Goal: Task Accomplishment & Management: Use online tool/utility

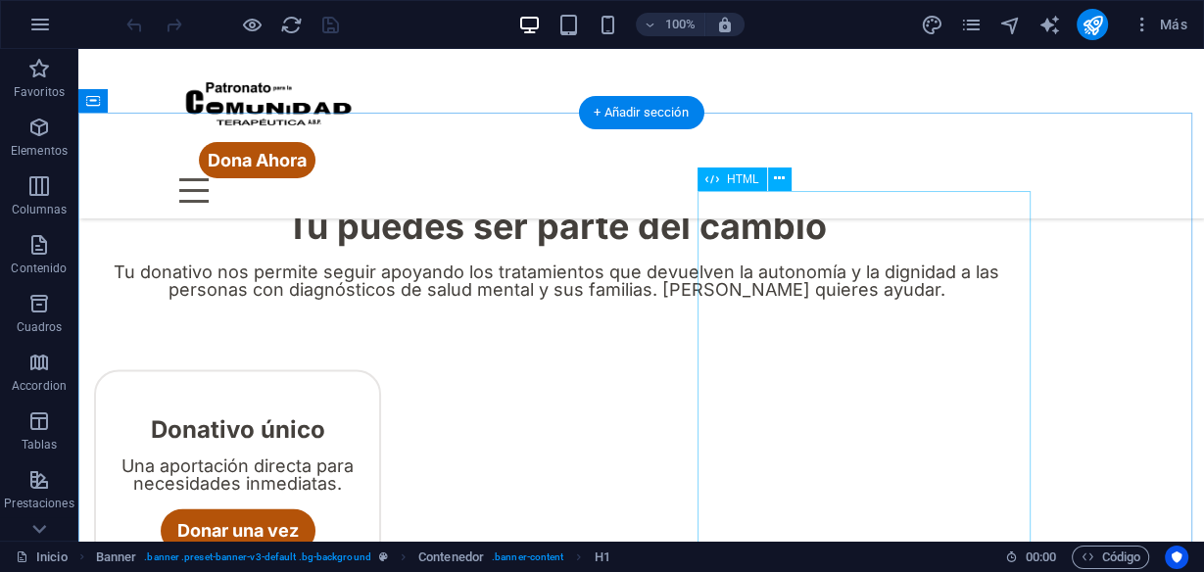
scroll to position [2639, 0]
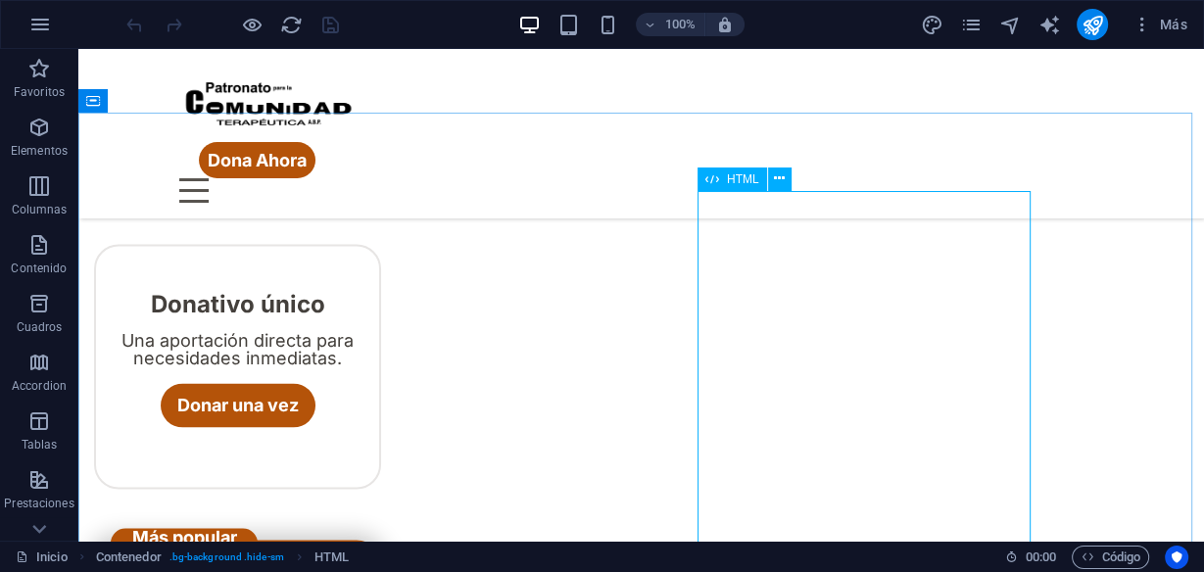
click at [751, 182] on span "HTML" at bounding box center [743, 179] width 32 height 12
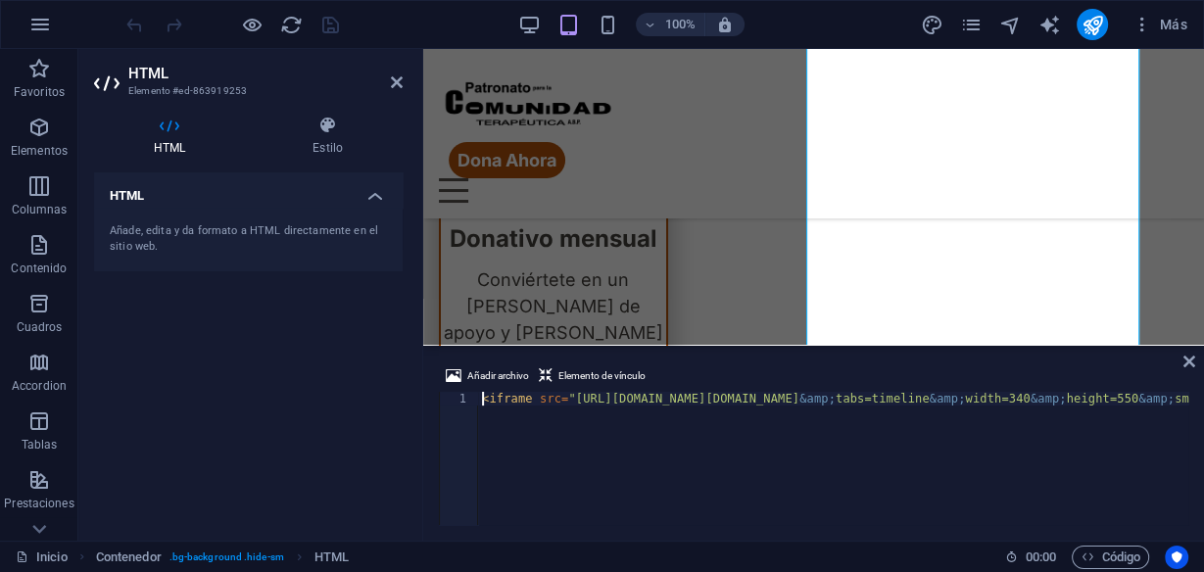
scroll to position [0, 0]
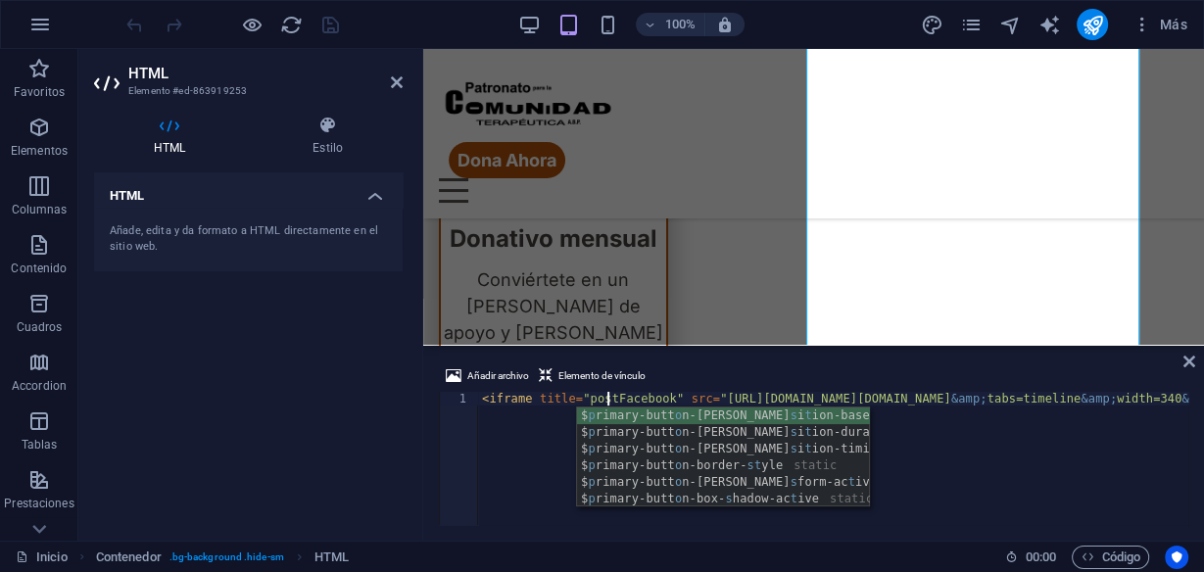
scroll to position [0, 10]
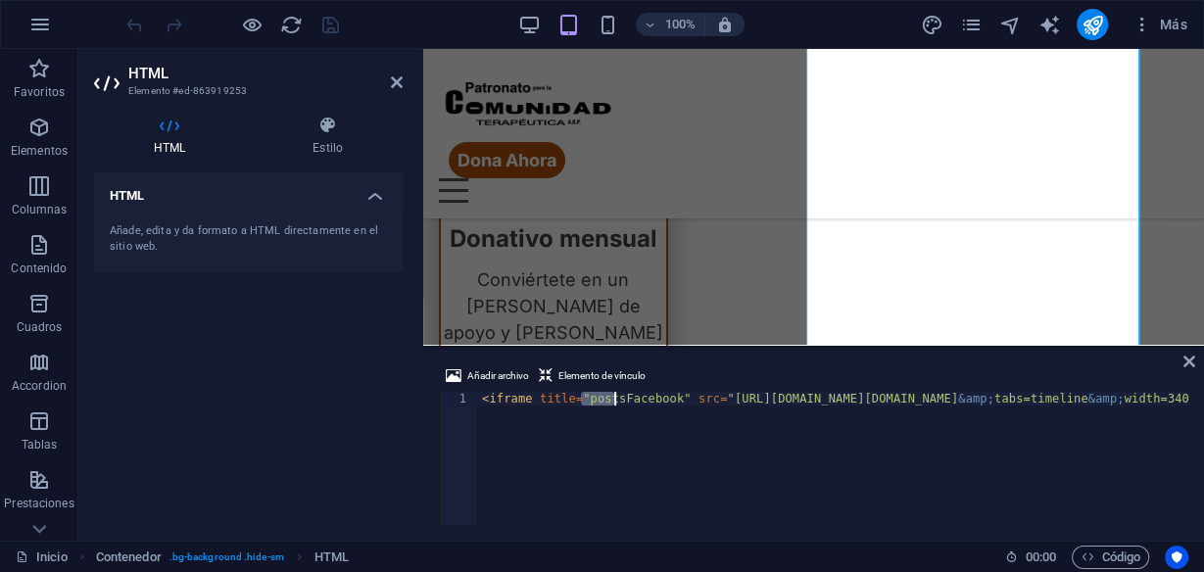
type textarea "<iframe title="postsFacebook" src="[URL][DOMAIN_NAME][DOMAIN_NAME]" width="340"…"
drag, startPoint x: 1053, startPoint y: 457, endPoint x: 1176, endPoint y: 365, distance: 152.7
click at [1176, 365] on div "Añadir archivo Elemento de vínculo" at bounding box center [814, 379] width 750 height 28
click at [1192, 365] on icon at bounding box center [1190, 362] width 12 height 16
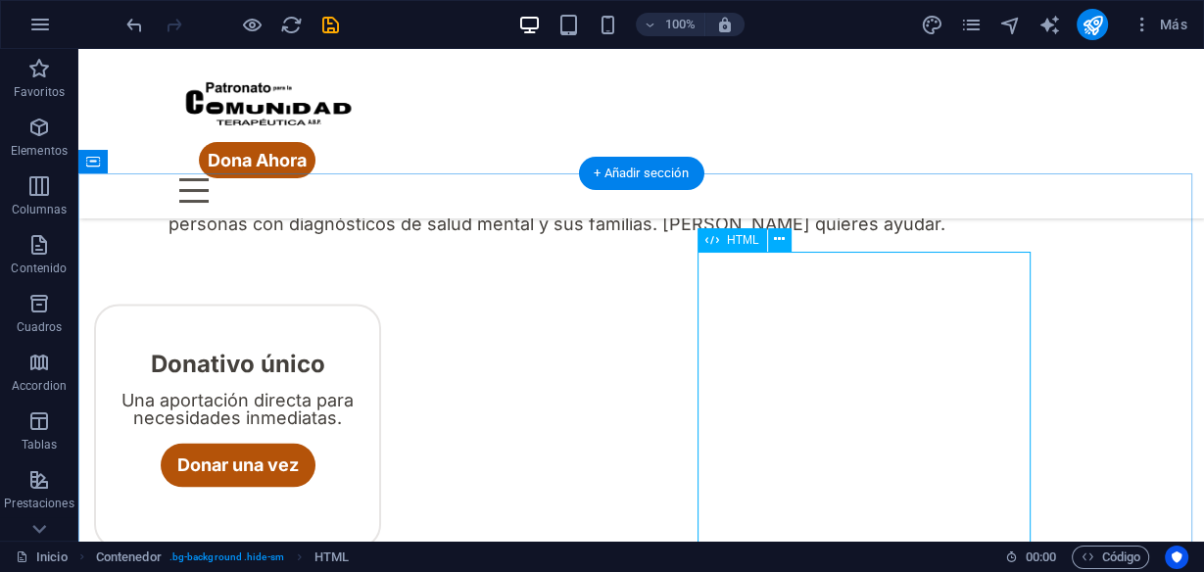
scroll to position [2578, 0]
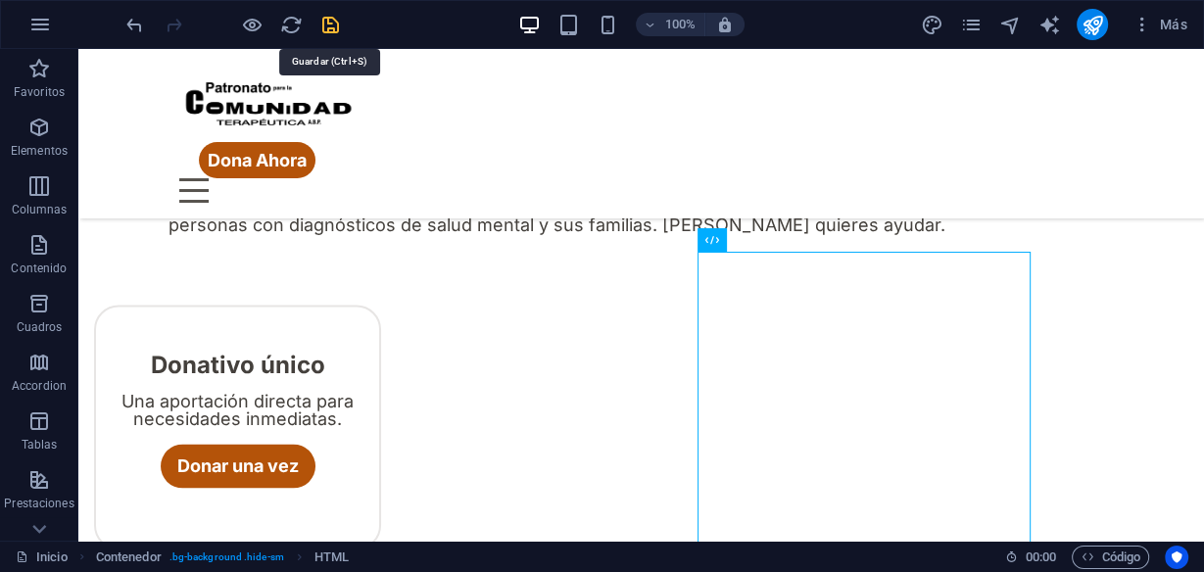
click at [334, 20] on icon "save" at bounding box center [330, 25] width 23 height 23
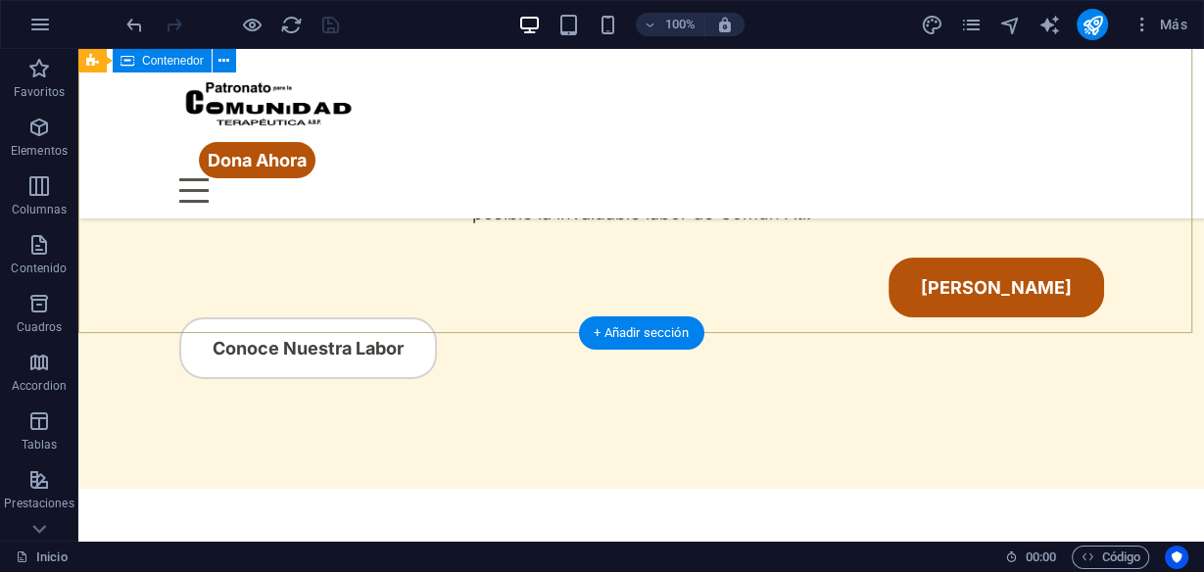
scroll to position [310, 0]
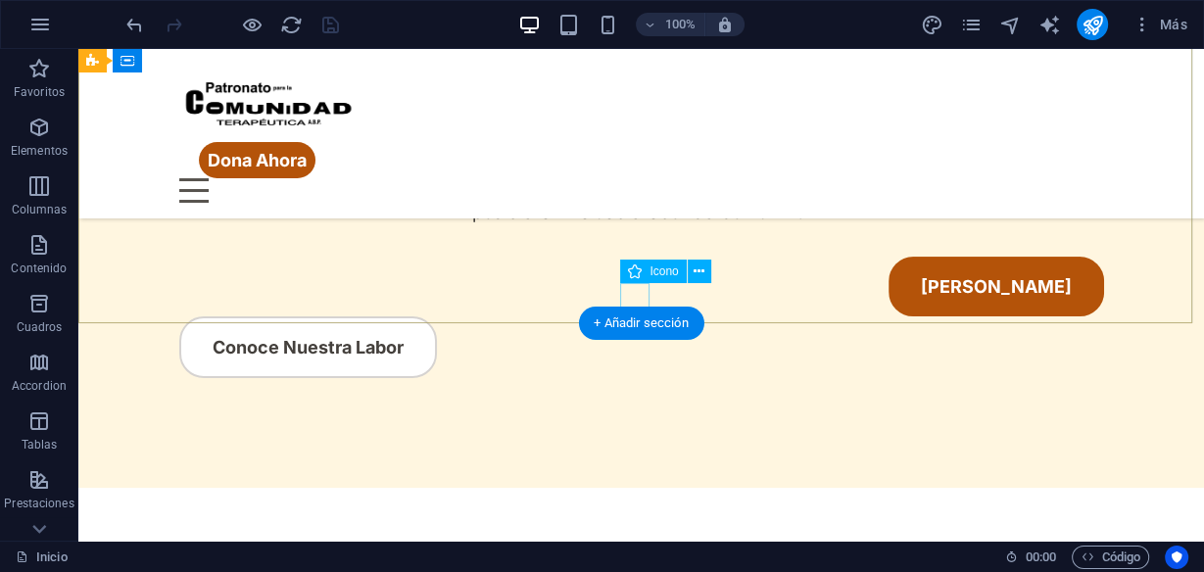
click at [627, 220] on figure at bounding box center [641, 205] width 29 height 29
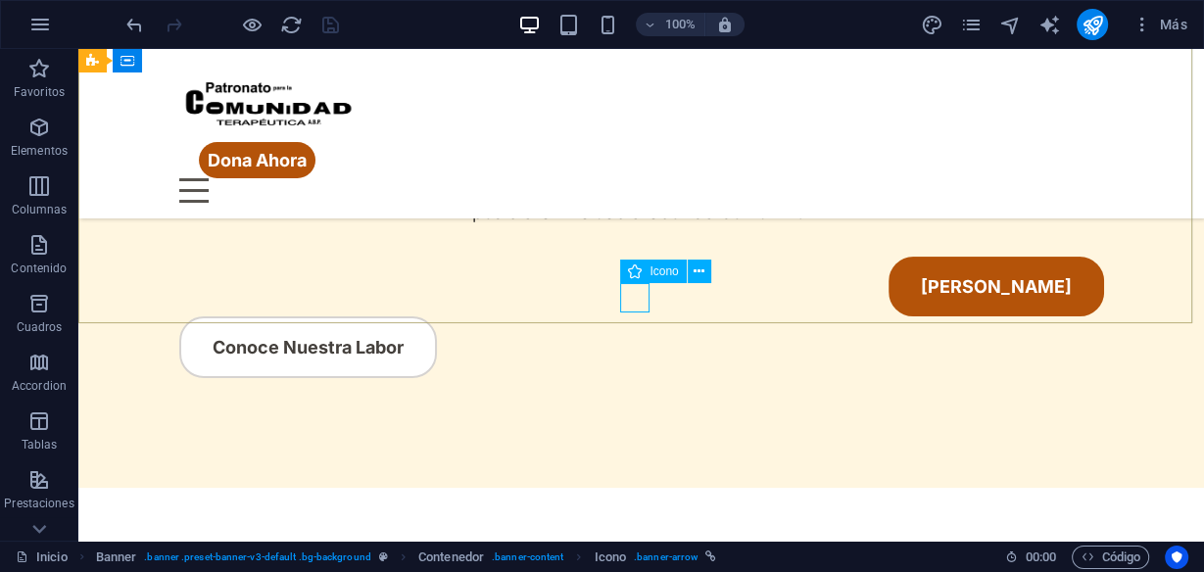
click at [655, 275] on span "Icono" at bounding box center [664, 272] width 28 height 12
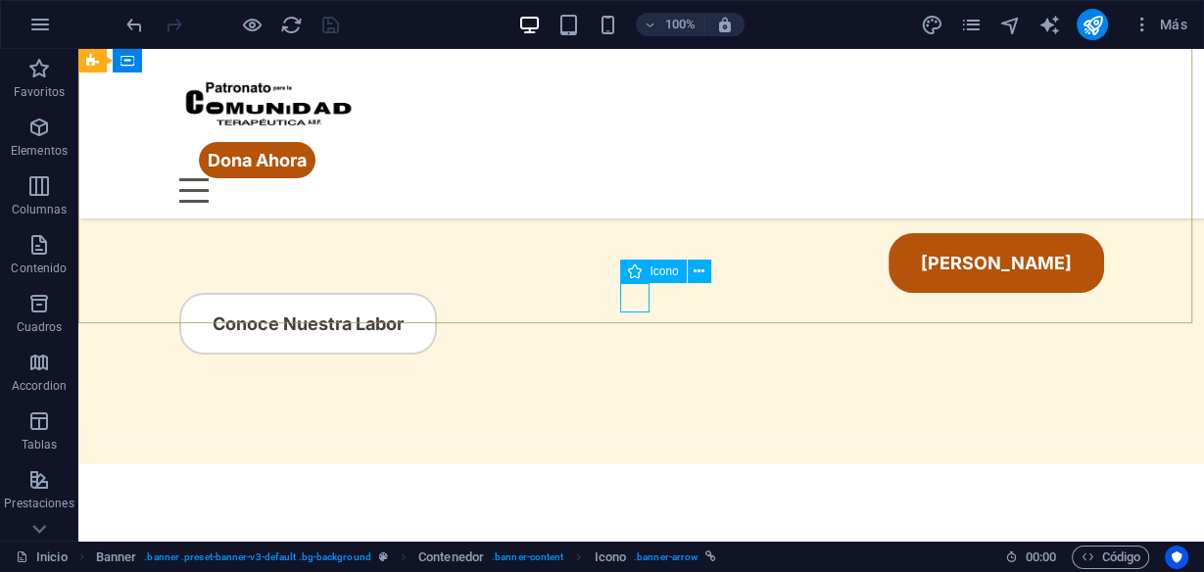
select select "xMidYMid"
select select "px"
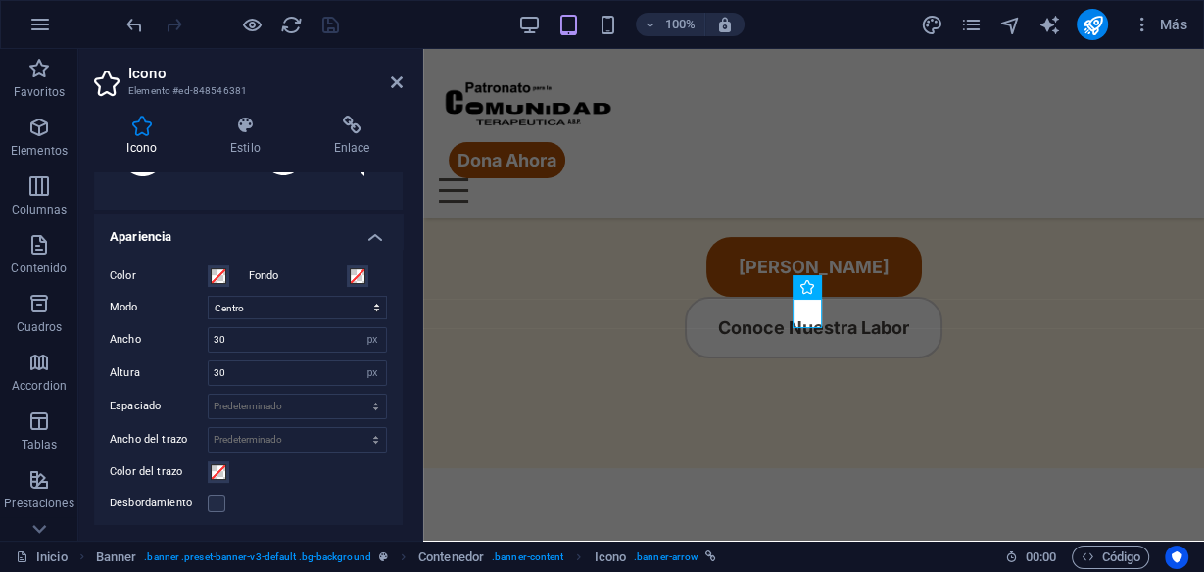
scroll to position [386, 0]
click at [329, 114] on div "Icono Estilo Enlace Icono arrow Todos los conjuntos de iconos... IcoFont Ionico…" at bounding box center [248, 320] width 340 height 441
click at [348, 120] on icon at bounding box center [352, 126] width 102 height 20
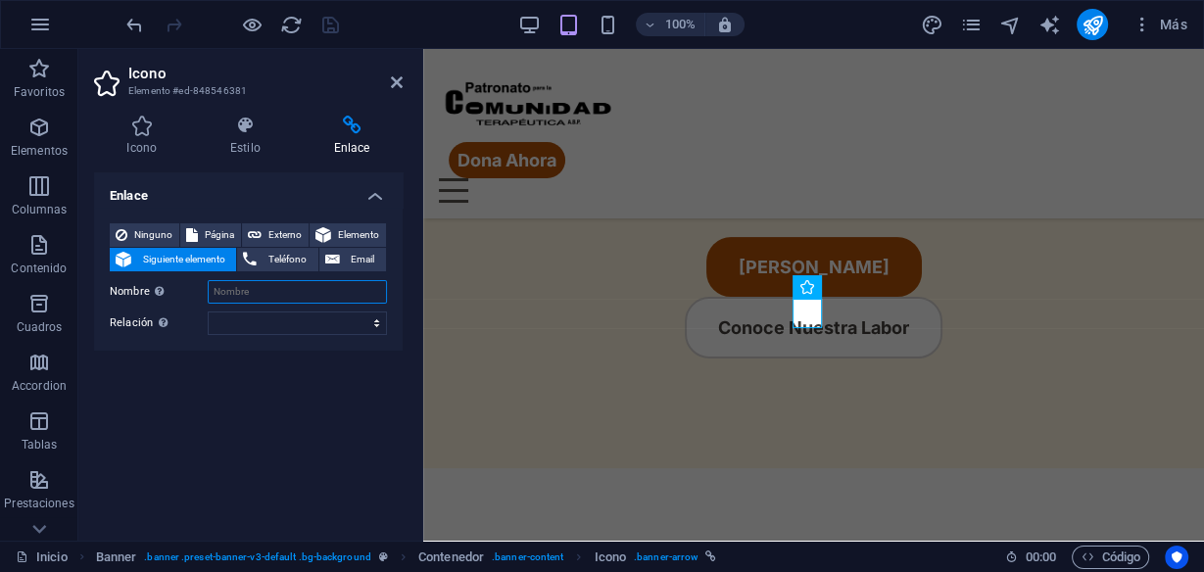
click at [303, 296] on input "Nombre Una descripción adicional del enlace no debería ser igual al texto del e…" at bounding box center [297, 292] width 179 height 24
click at [485, 365] on div "Contenedor" at bounding box center [472, 359] width 99 height 24
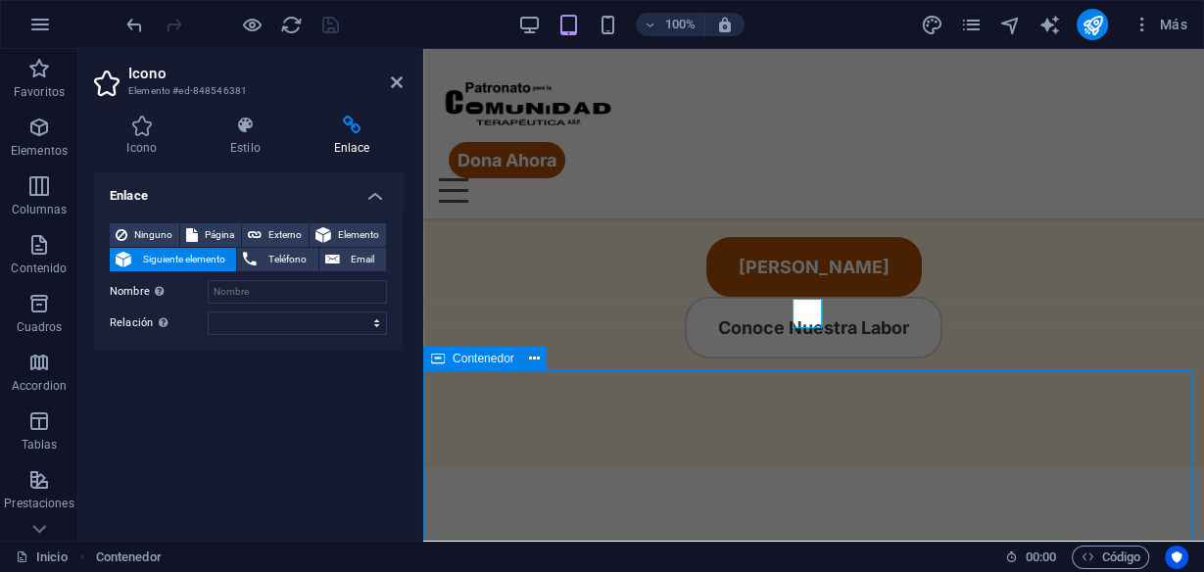
scroll to position [310, 0]
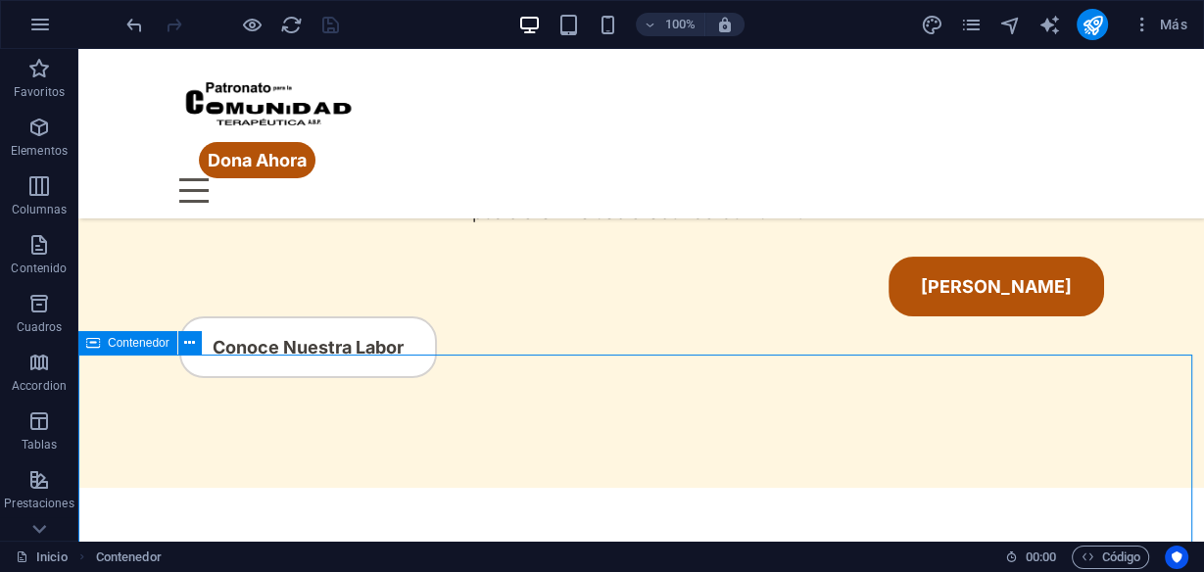
click at [102, 347] on div "Contenedor" at bounding box center [127, 343] width 99 height 24
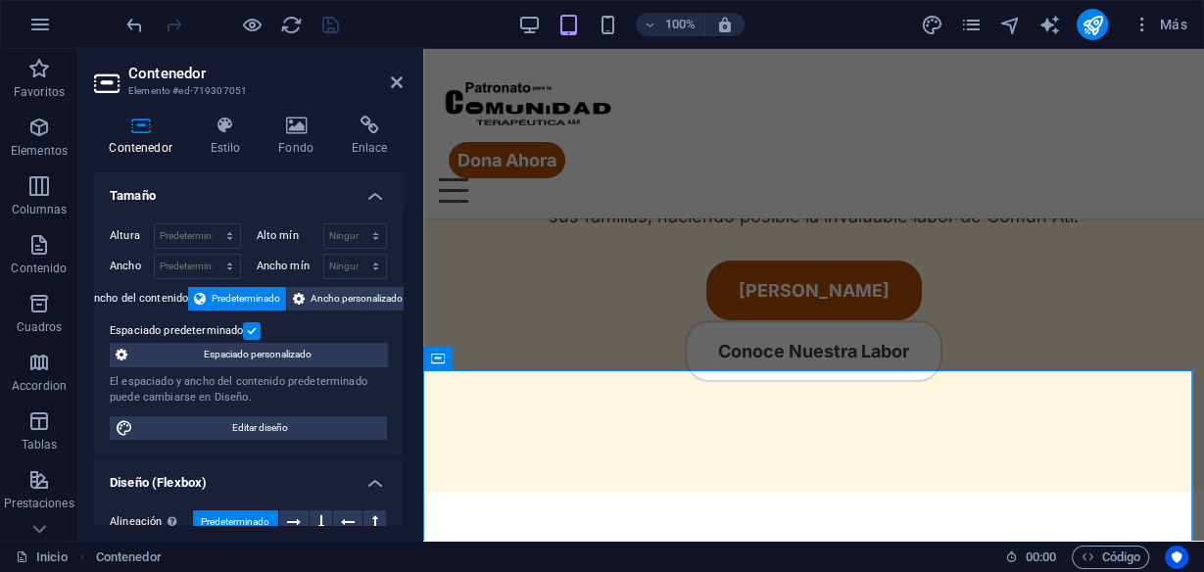
scroll to position [333, 0]
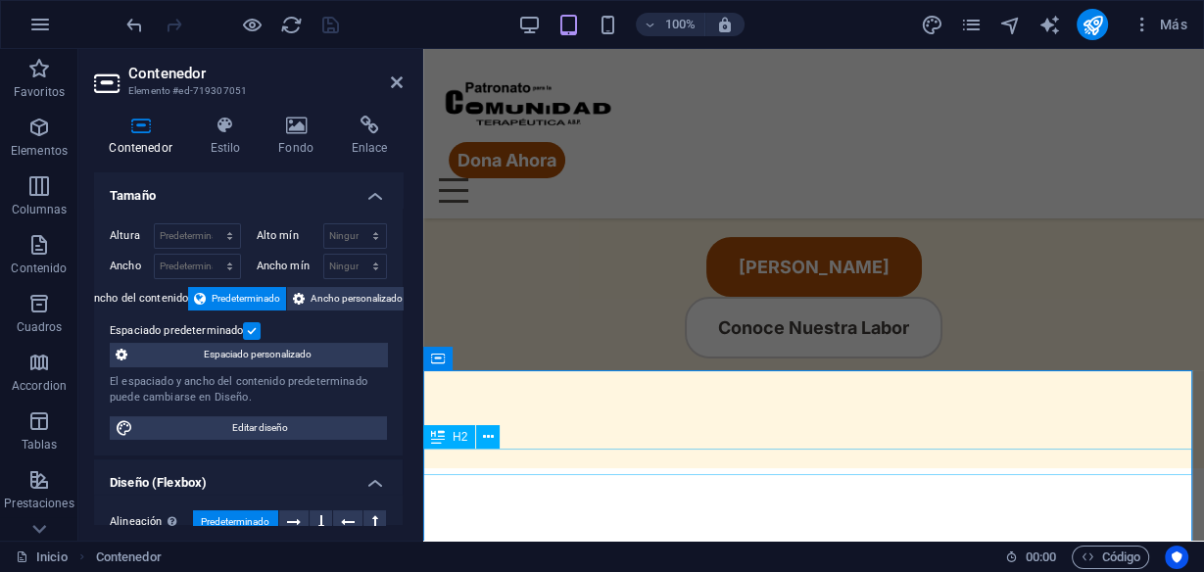
click at [547, 547] on div "Nuestra Misión: Ser el Soporte que Transforma" at bounding box center [813, 560] width 781 height 26
click at [455, 436] on span "H2" at bounding box center [460, 437] width 15 height 12
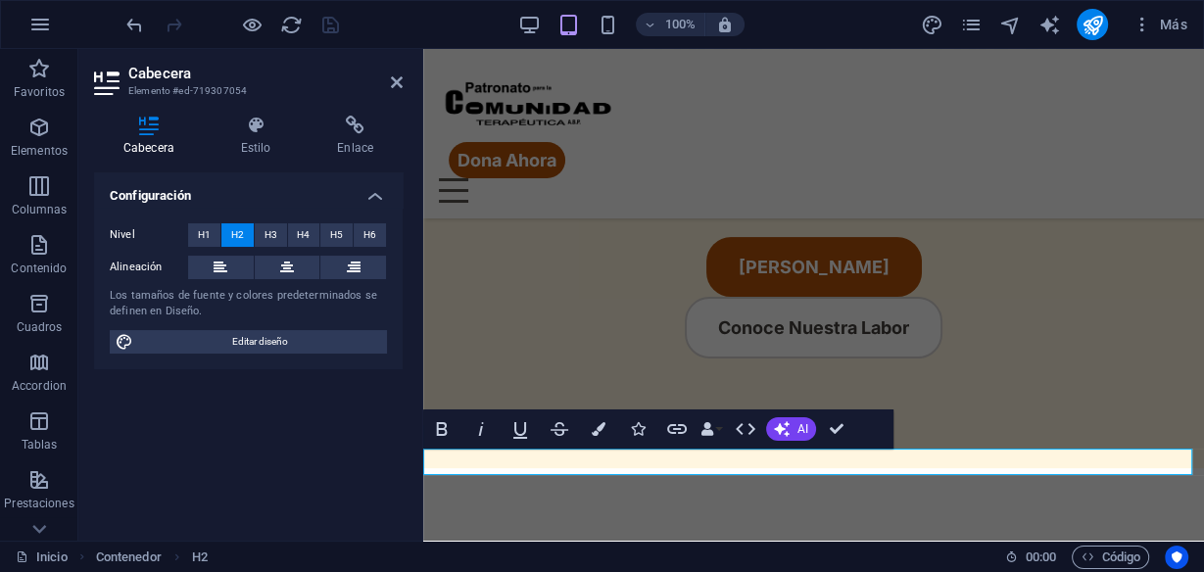
click at [355, 157] on div "Cabecera Estilo Enlace Configuración Nivel H1 H2 H3 H4 H5 H6 Alineación Los tam…" at bounding box center [248, 321] width 309 height 410
click at [365, 134] on icon at bounding box center [355, 126] width 95 height 20
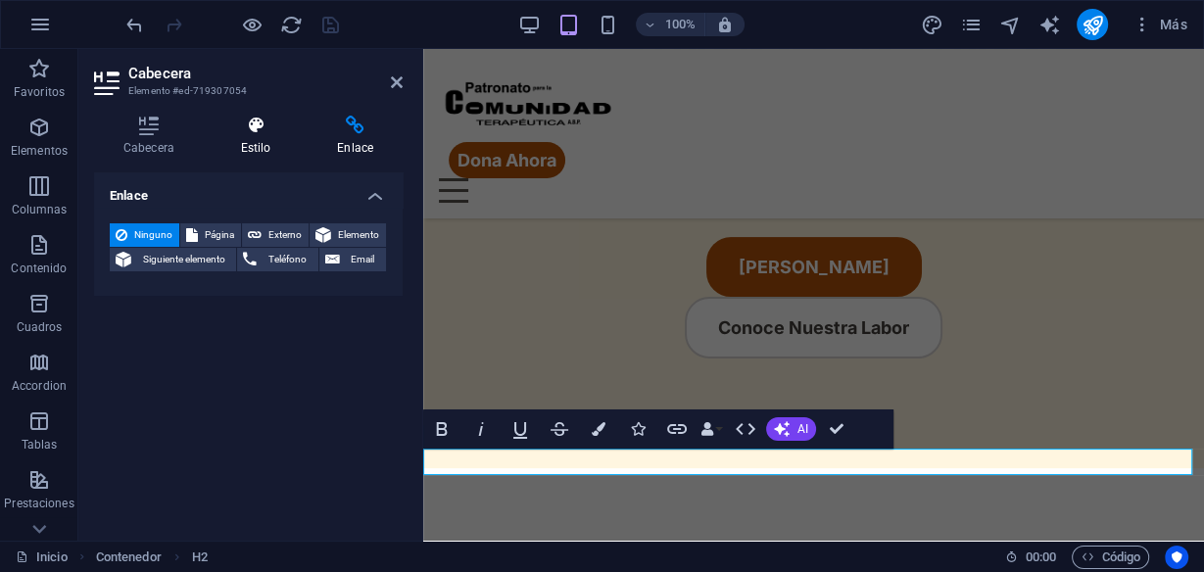
drag, startPoint x: 264, startPoint y: 104, endPoint x: 254, endPoint y: 134, distance: 31.9
click at [254, 134] on div "Cabecera Estilo Enlace Configuración Nivel H1 H2 H3 H4 H5 H6 Alineación Los tam…" at bounding box center [248, 320] width 340 height 441
click at [157, 105] on div "Cabecera Estilo Enlace Configuración Nivel H1 H2 H3 H4 H5 H6 Alineación Los tam…" at bounding box center [248, 320] width 340 height 441
click at [152, 123] on icon at bounding box center [149, 126] width 110 height 20
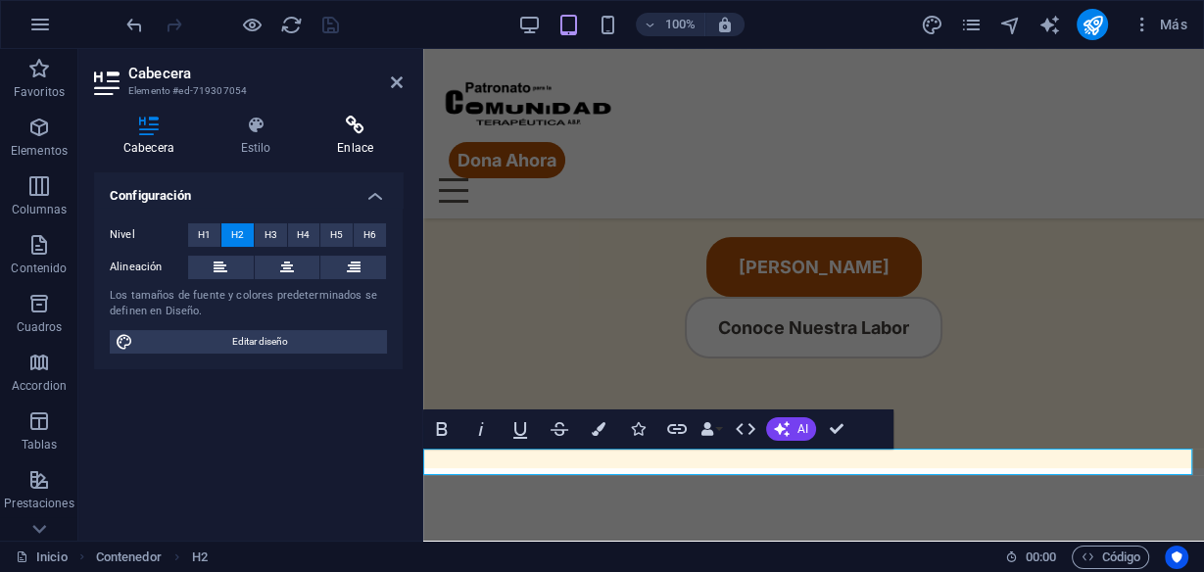
click at [357, 137] on h4 "Enlace" at bounding box center [355, 136] width 95 height 41
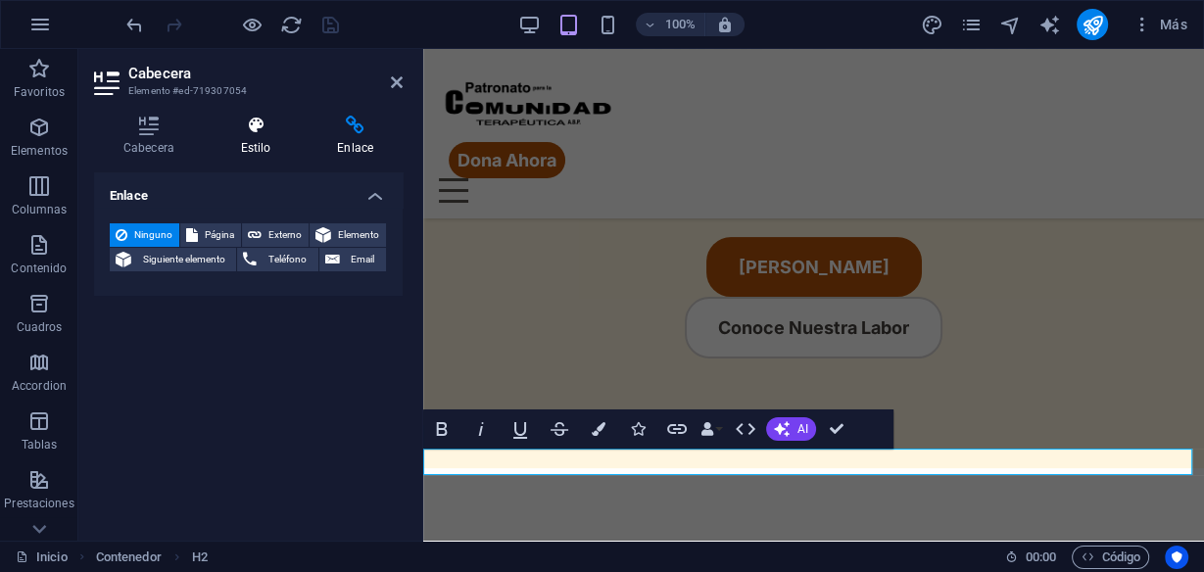
click at [272, 152] on h4 "Estilo" at bounding box center [260, 136] width 97 height 41
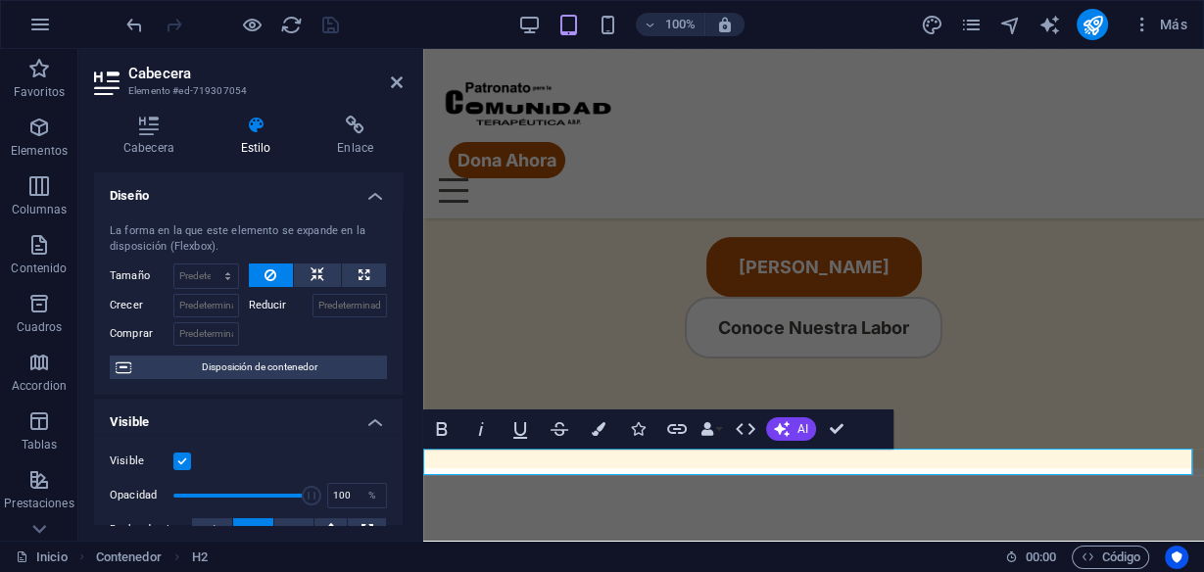
drag, startPoint x: 250, startPoint y: 93, endPoint x: 173, endPoint y: 89, distance: 76.5
click at [173, 89] on h3 "Elemento #ed-719307054" at bounding box center [245, 91] width 235 height 18
drag, startPoint x: 173, startPoint y: 89, endPoint x: 241, endPoint y: 97, distance: 68.1
click at [241, 97] on h3 "Elemento #ed-719307054" at bounding box center [245, 91] width 235 height 18
drag, startPoint x: 241, startPoint y: 97, endPoint x: 274, endPoint y: 130, distance: 47.1
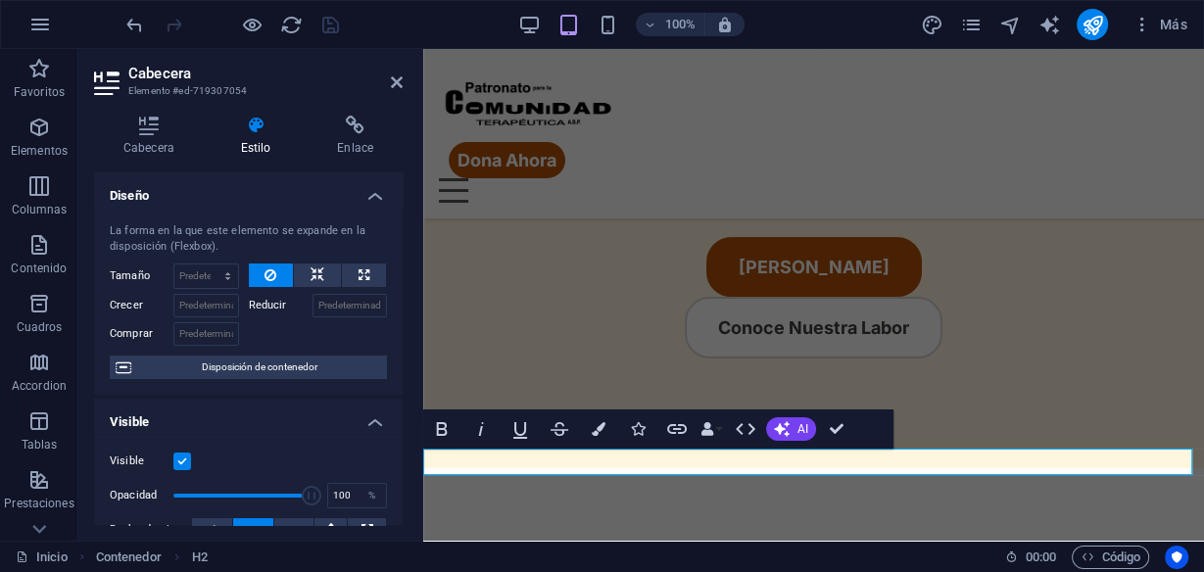
click at [274, 130] on aside "Cabecera Elemento #ed-719307054 Cabecera Estilo Enlace Configuración Nivel H1 H…" at bounding box center [250, 295] width 345 height 492
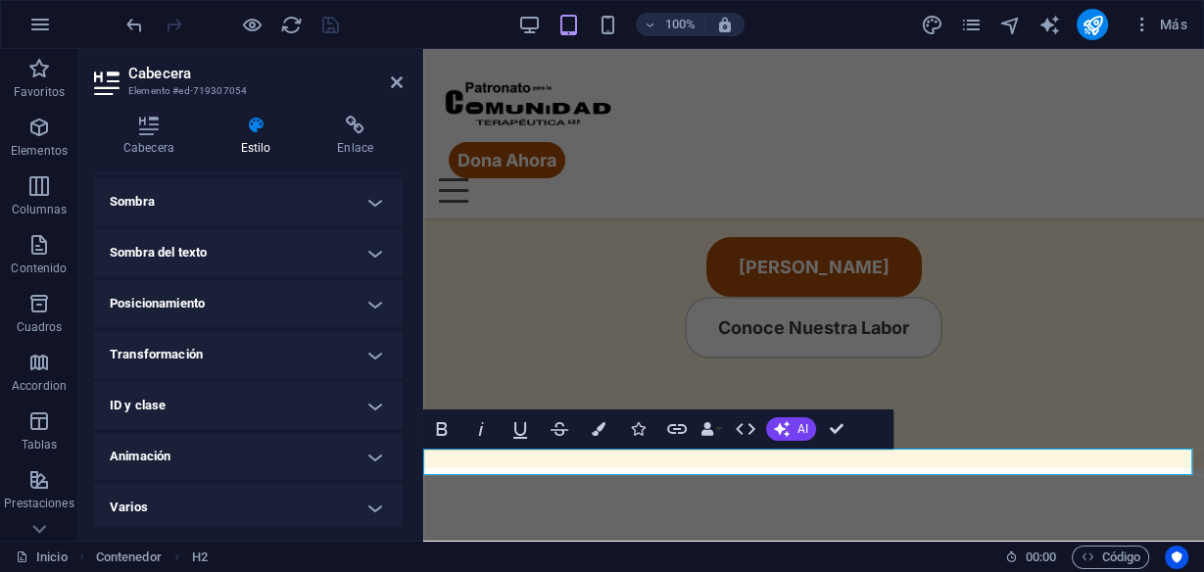
scroll to position [491, 0]
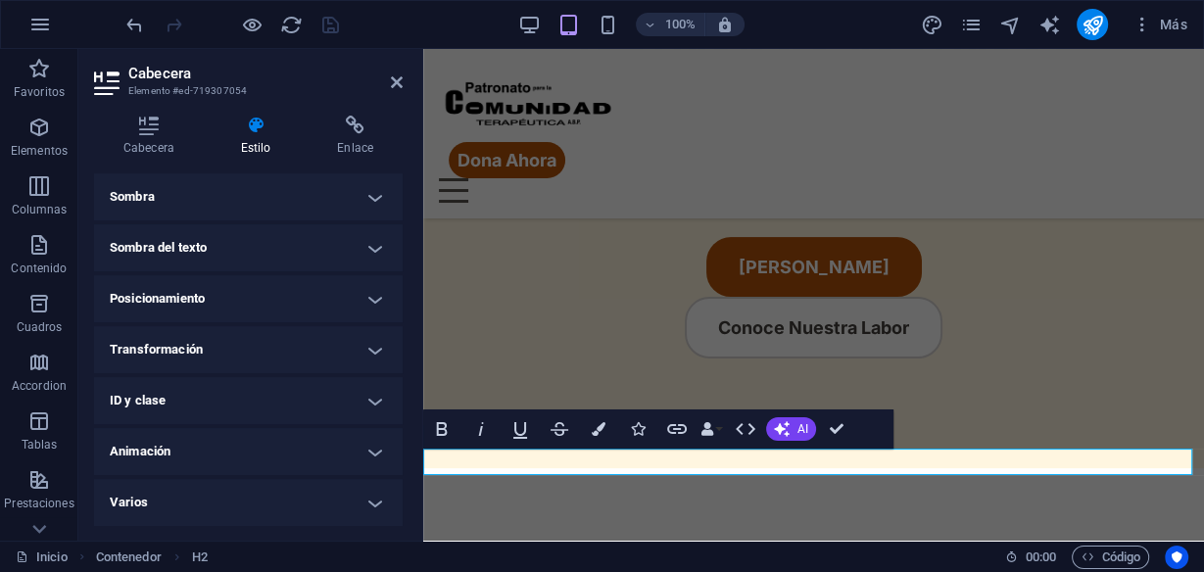
click at [339, 383] on h4 "ID y clase" at bounding box center [248, 400] width 309 height 47
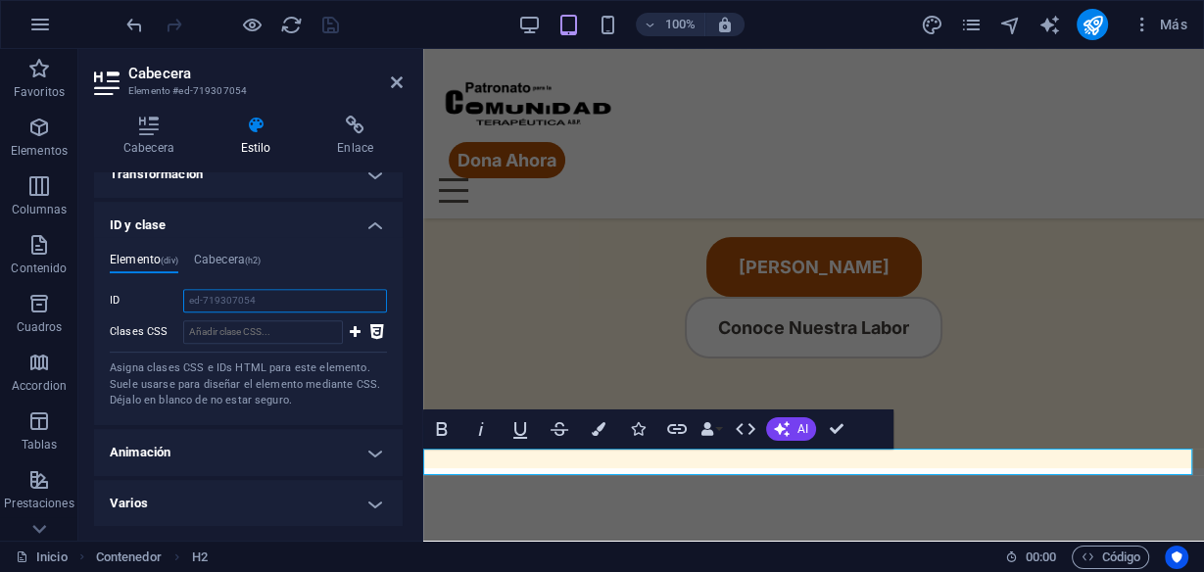
click at [272, 297] on input "ed-719307054" at bounding box center [285, 301] width 204 height 24
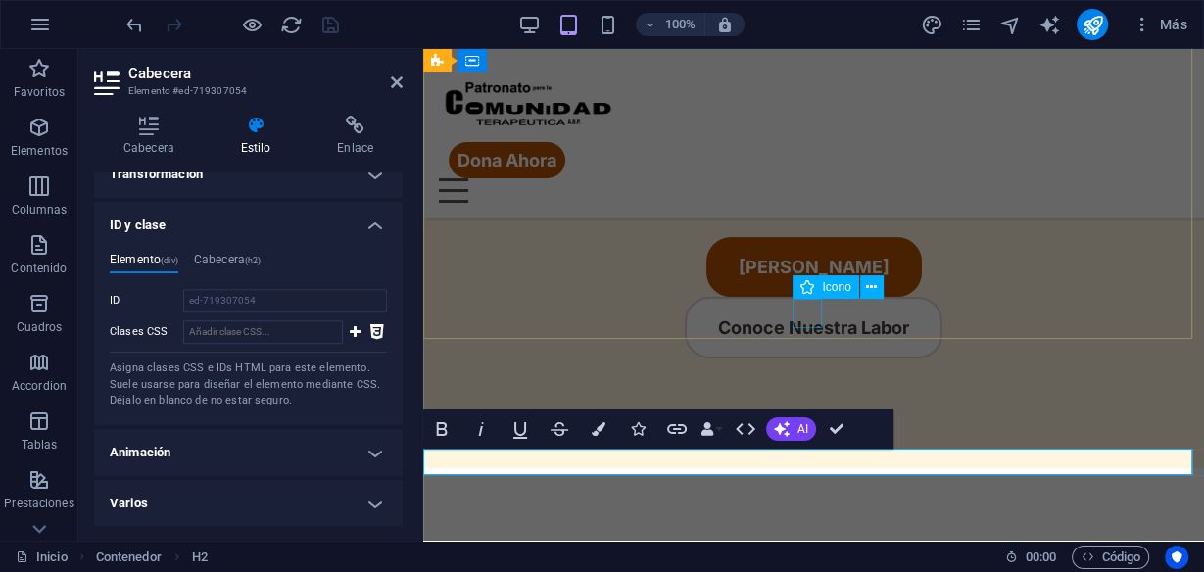
click at [814, 197] on figure at bounding box center [814, 182] width 29 height 29
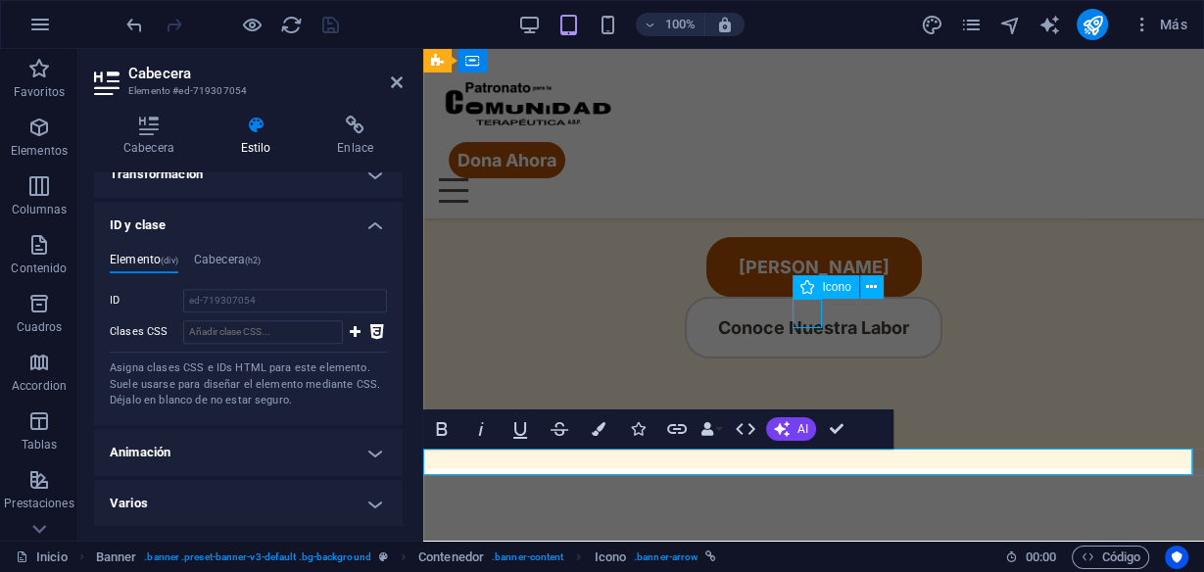
click at [814, 197] on figure at bounding box center [814, 182] width 29 height 29
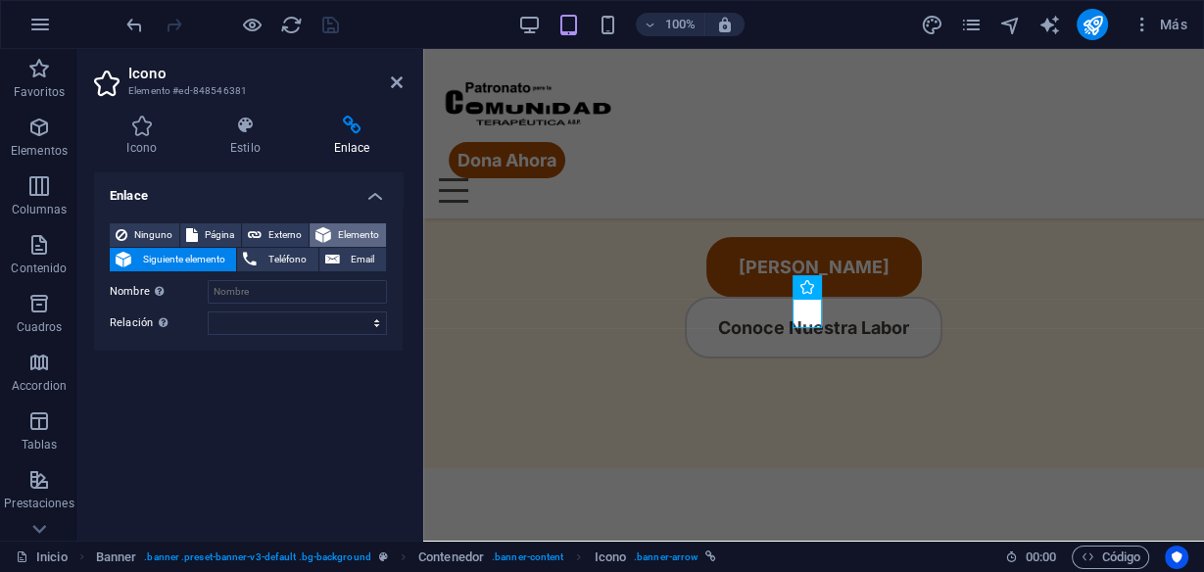
click at [351, 234] on span "Elemento" at bounding box center [358, 235] width 43 height 24
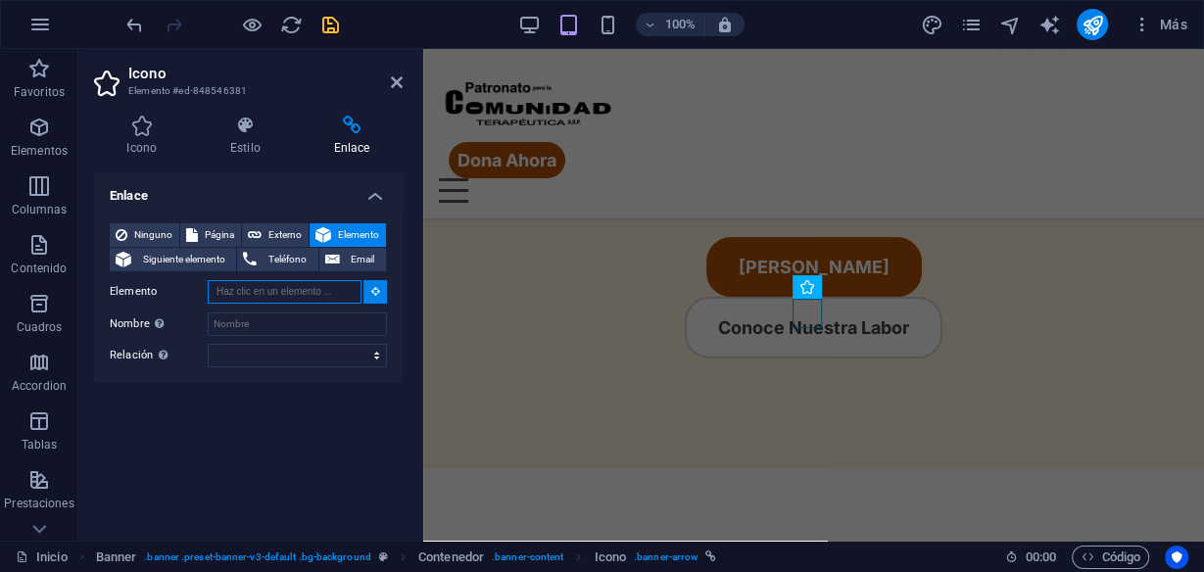
click at [307, 290] on input "Elemento" at bounding box center [285, 292] width 154 height 24
paste input "ed-719307054"
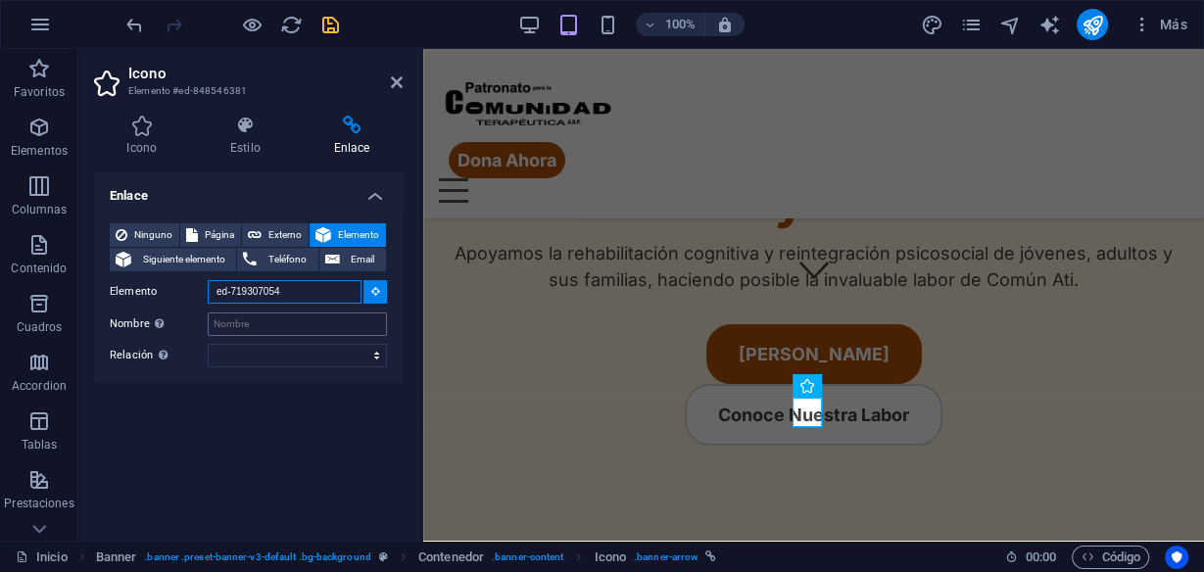
scroll to position [224, 0]
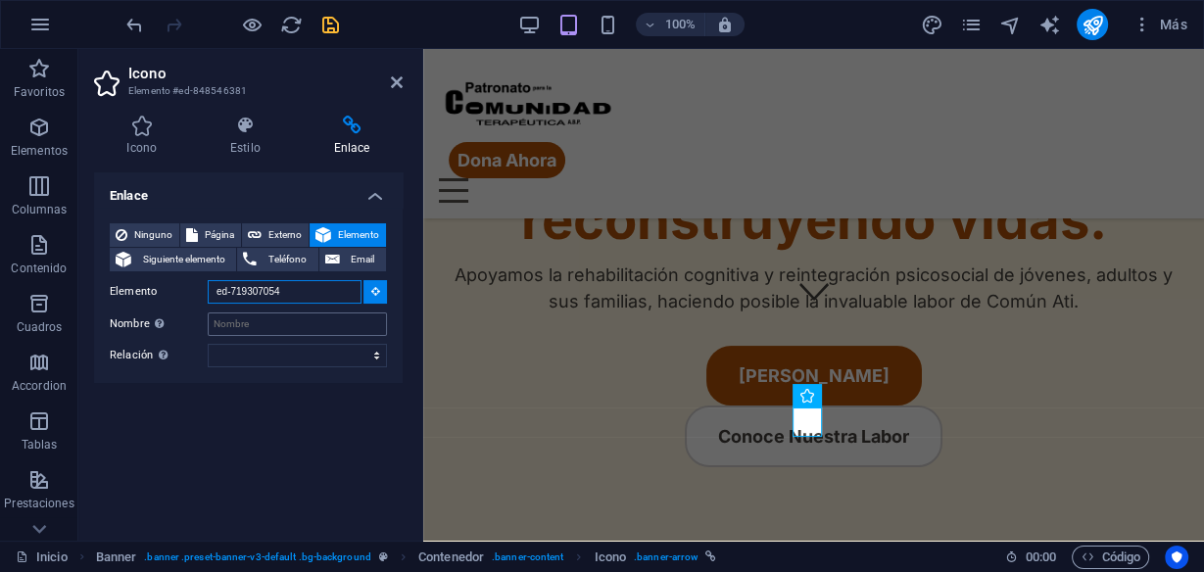
type input "ed-719307054"
click at [332, 325] on input "Nombre Una descripción adicional del enlace no debería ser igual al texto del e…" at bounding box center [297, 325] width 179 height 24
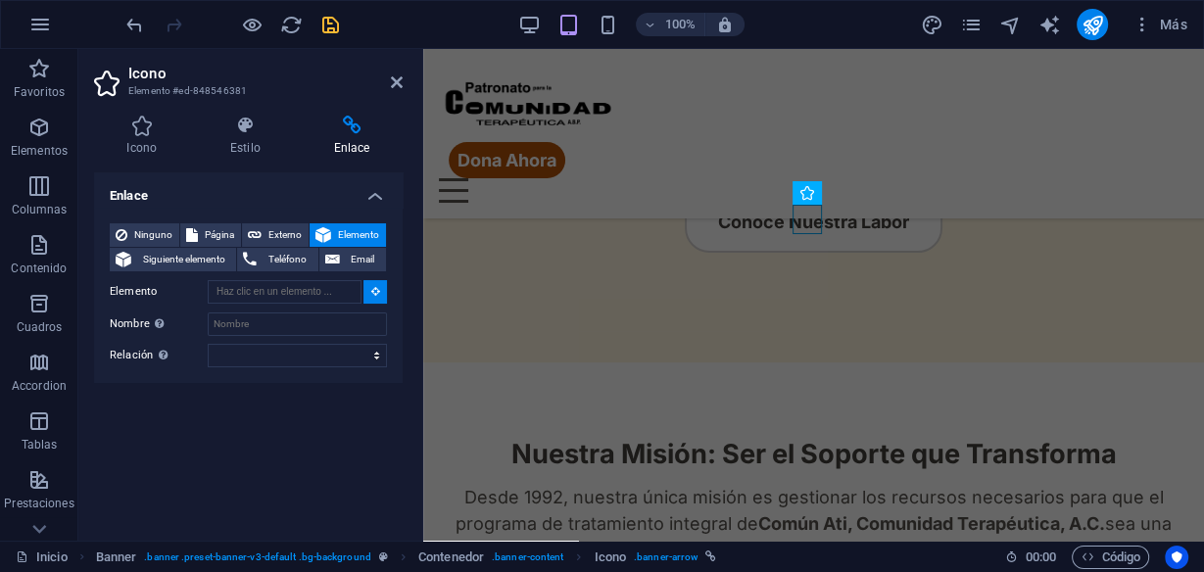
scroll to position [421, 0]
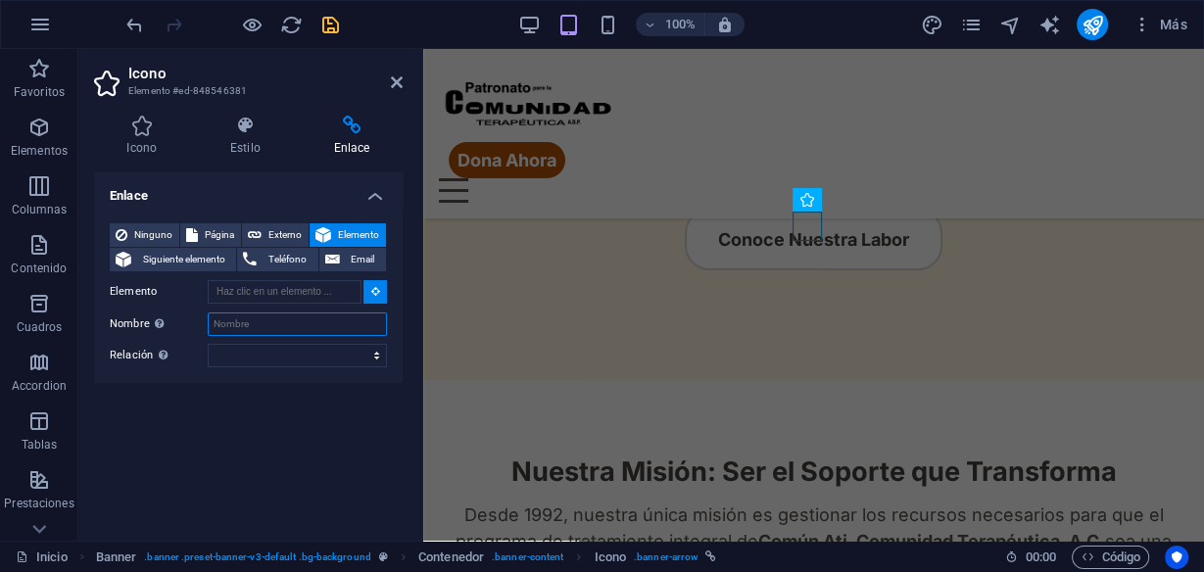
click at [318, 325] on input "Nombre Una descripción adicional del enlace no debería ser igual al texto del e…" at bounding box center [297, 325] width 179 height 24
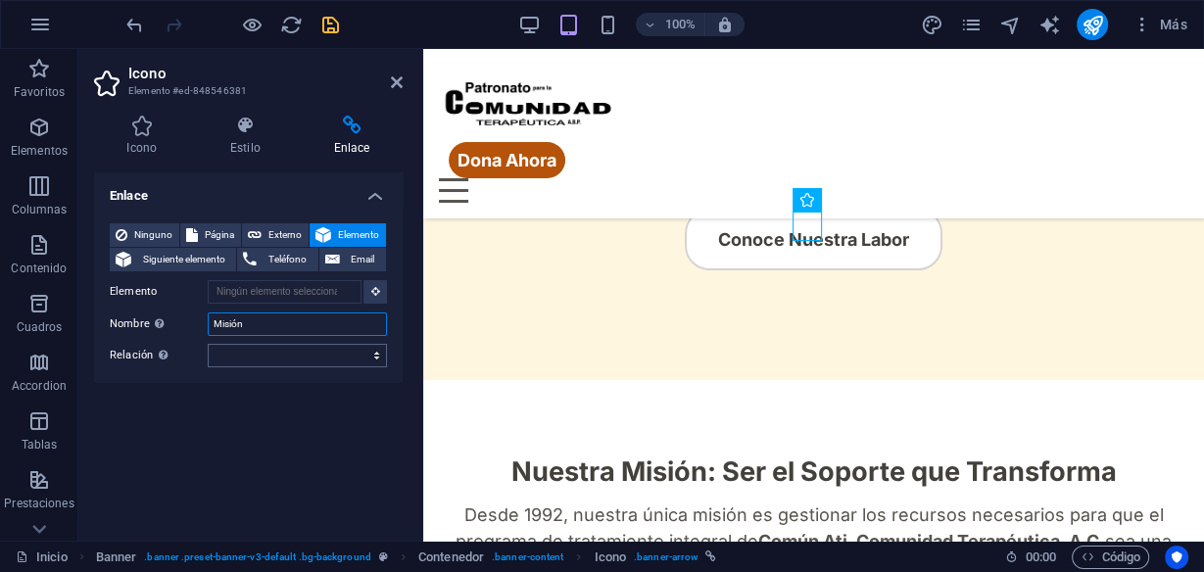
type input "Misión"
click at [332, 359] on select "alternativo autor marcador externo ayuda licencia siguiente nofollow noreferrer…" at bounding box center [297, 356] width 179 height 24
click at [321, 405] on div "Enlace Ninguno Página Externo Elemento Siguiente elemento Teléfono Email Página…" at bounding box center [248, 348] width 309 height 353
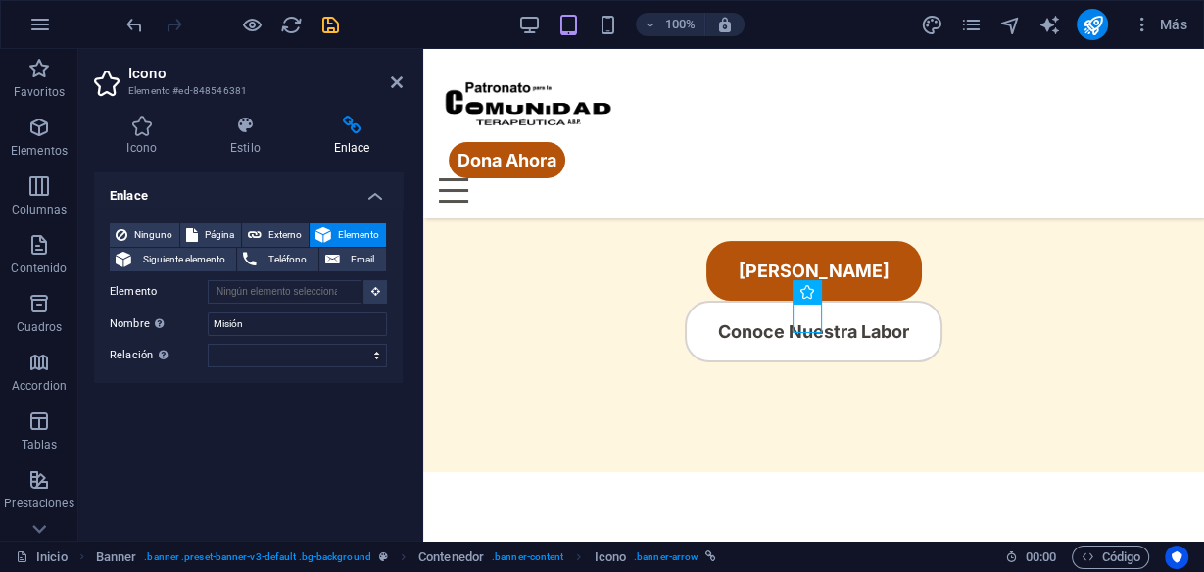
scroll to position [313, 0]
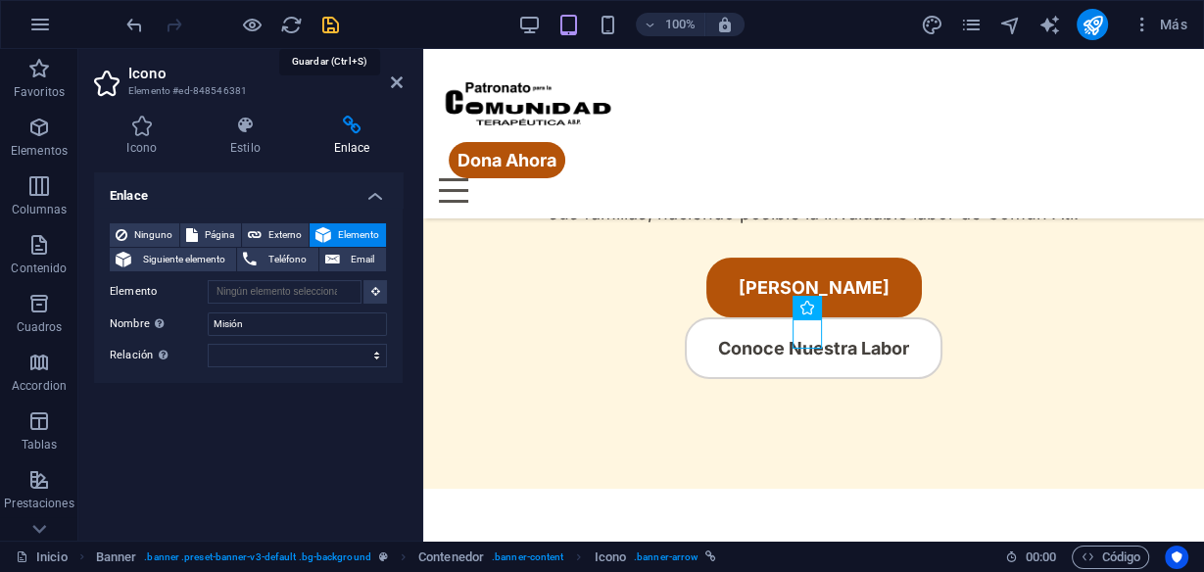
click at [327, 17] on icon "save" at bounding box center [330, 25] width 23 height 23
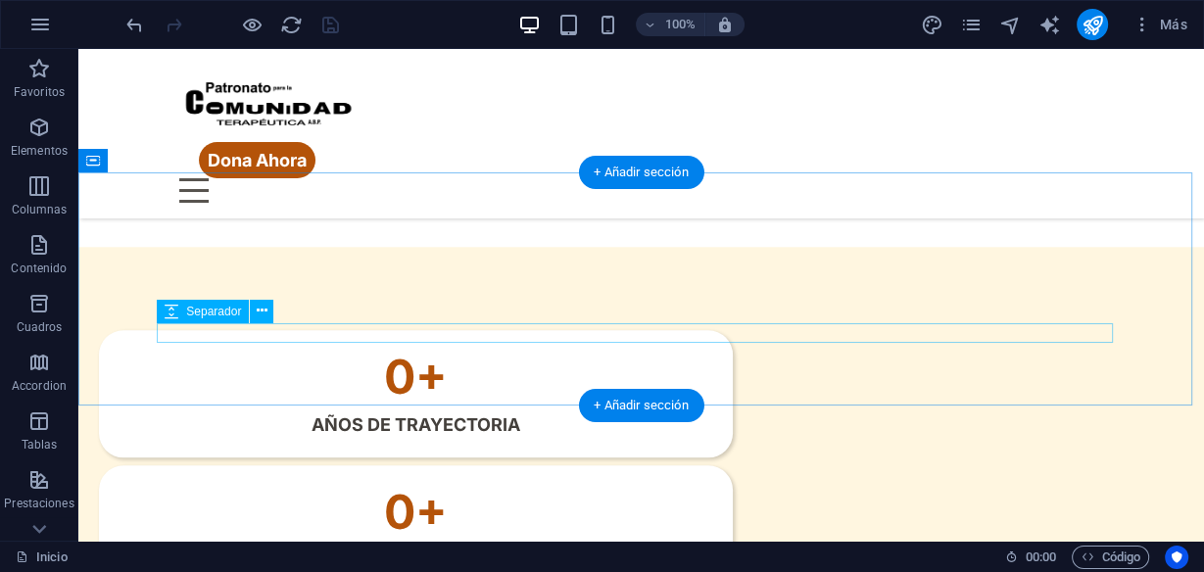
scroll to position [1409, 0]
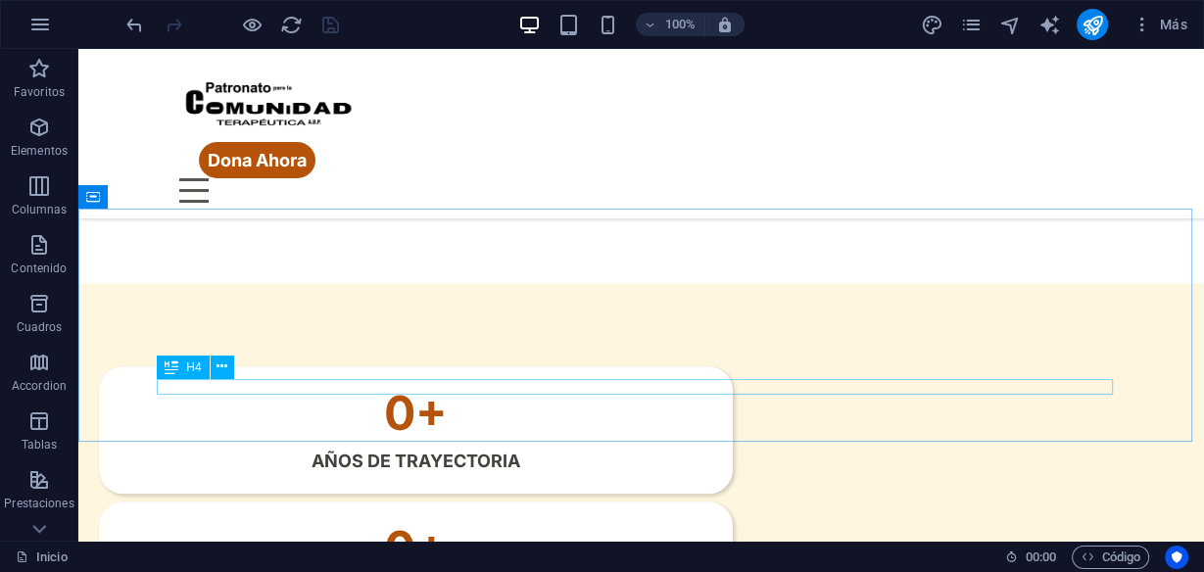
click at [179, 369] on div "H4" at bounding box center [183, 368] width 52 height 24
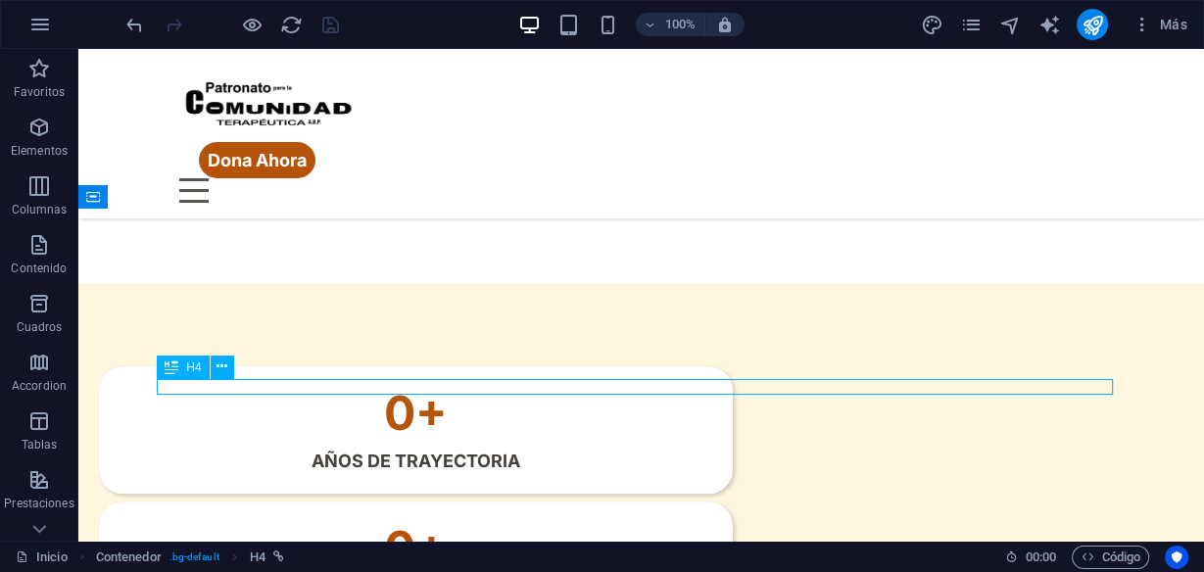
click at [179, 369] on div "H4" at bounding box center [183, 368] width 52 height 24
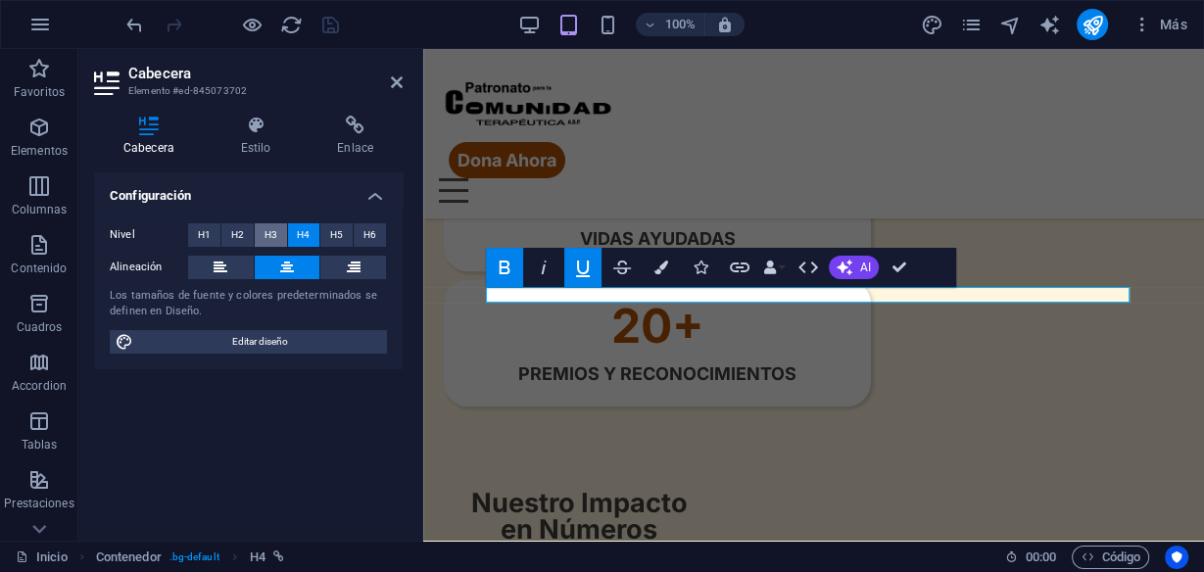
click at [274, 228] on span "H3" at bounding box center [271, 235] width 13 height 24
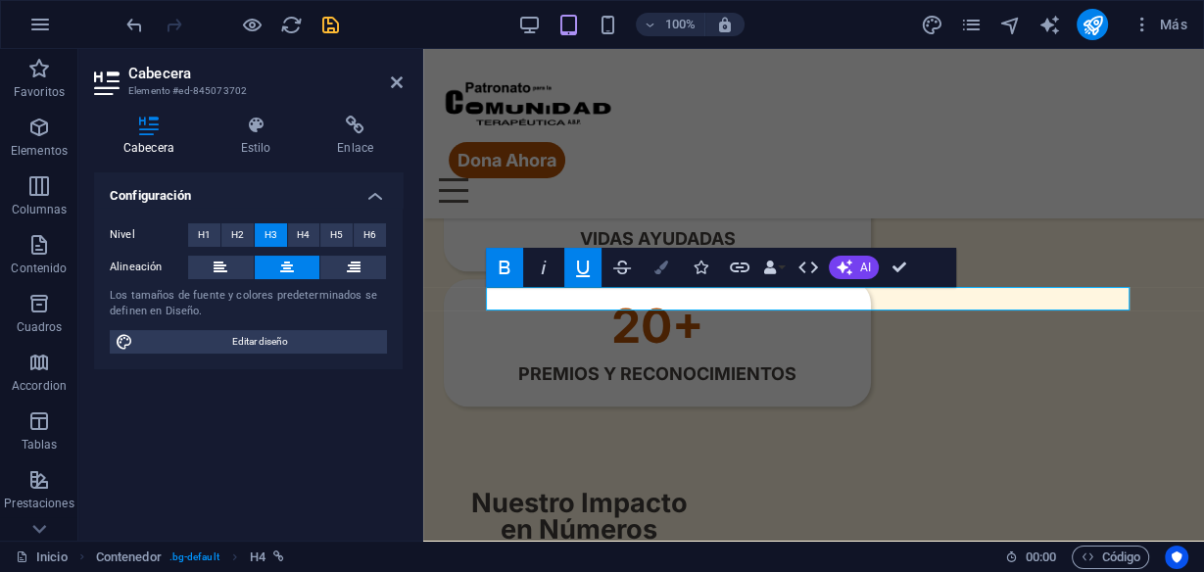
click at [653, 273] on button "Colors" at bounding box center [661, 267] width 37 height 39
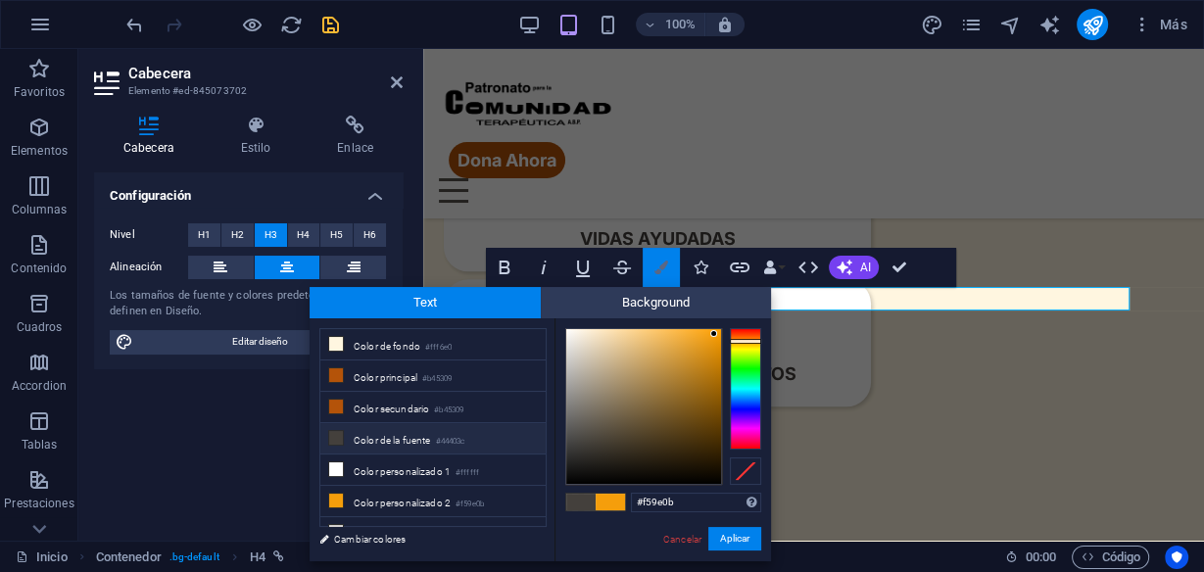
click at [653, 273] on button "Colors" at bounding box center [661, 267] width 37 height 39
click at [245, 231] on button "H2" at bounding box center [237, 235] width 32 height 24
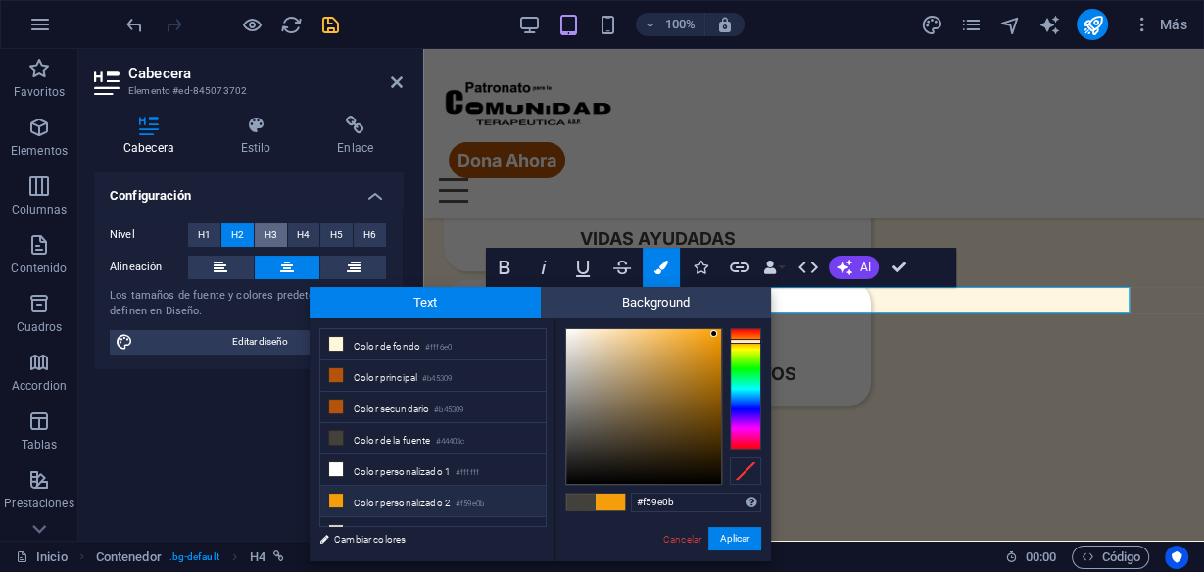
click at [263, 231] on button "H3" at bounding box center [271, 235] width 32 height 24
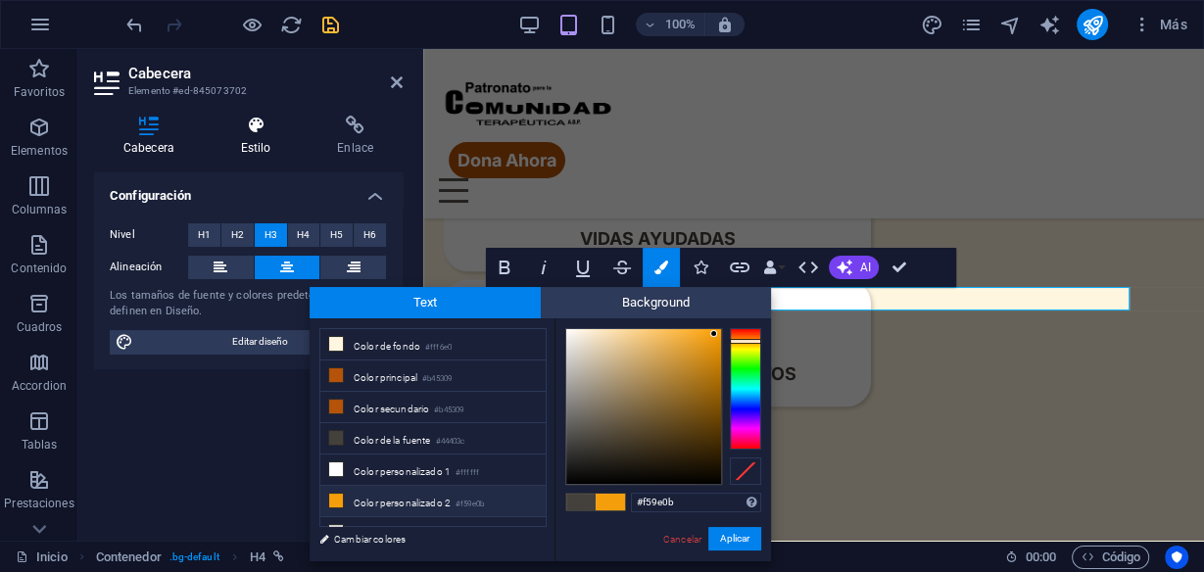
click at [262, 138] on h4 "Estilo" at bounding box center [260, 136] width 97 height 41
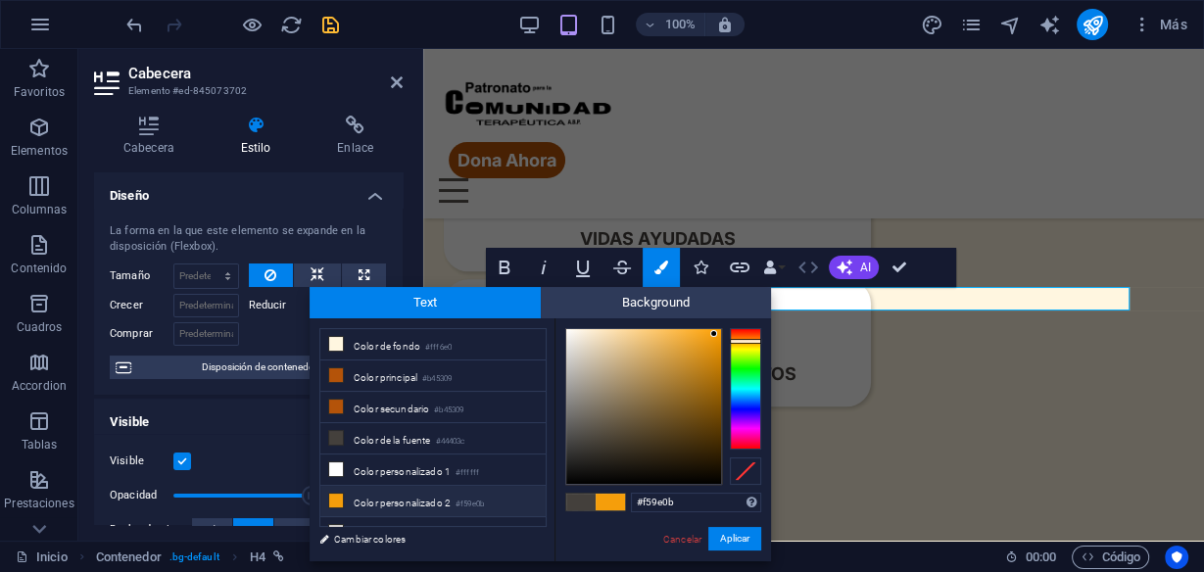
click at [806, 278] on icon "button" at bounding box center [809, 268] width 24 height 24
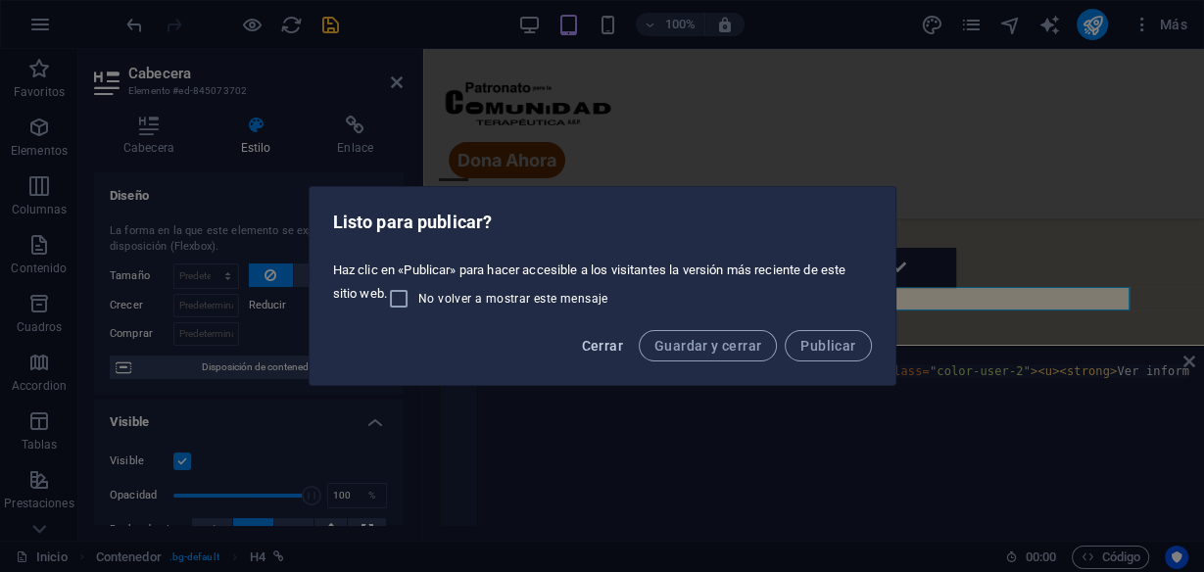
click at [622, 357] on button "Cerrar" at bounding box center [601, 345] width 57 height 31
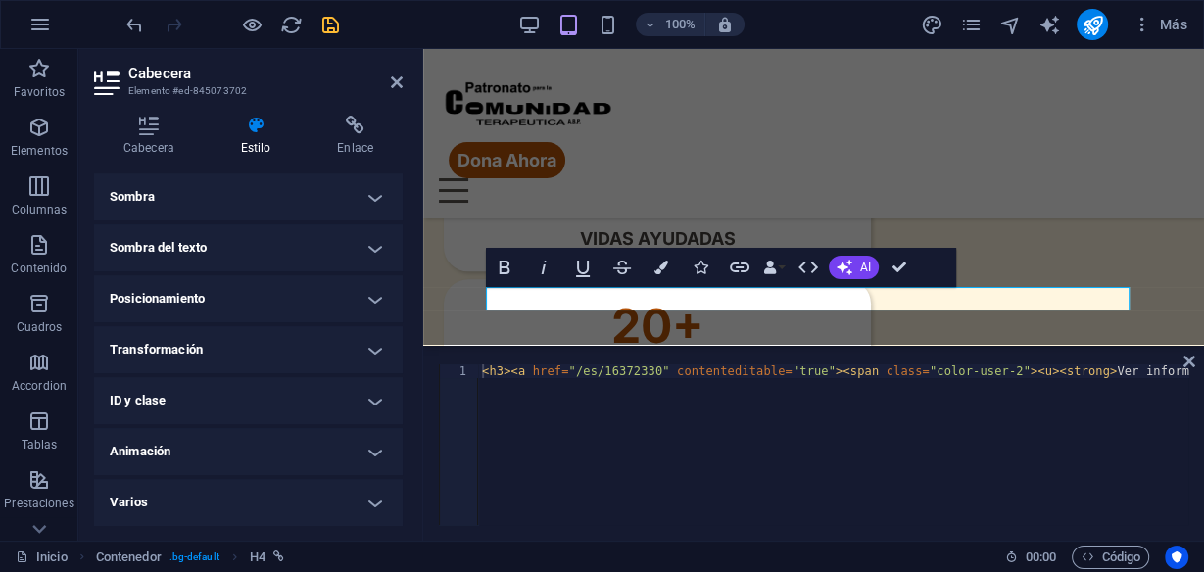
scroll to position [0, 0]
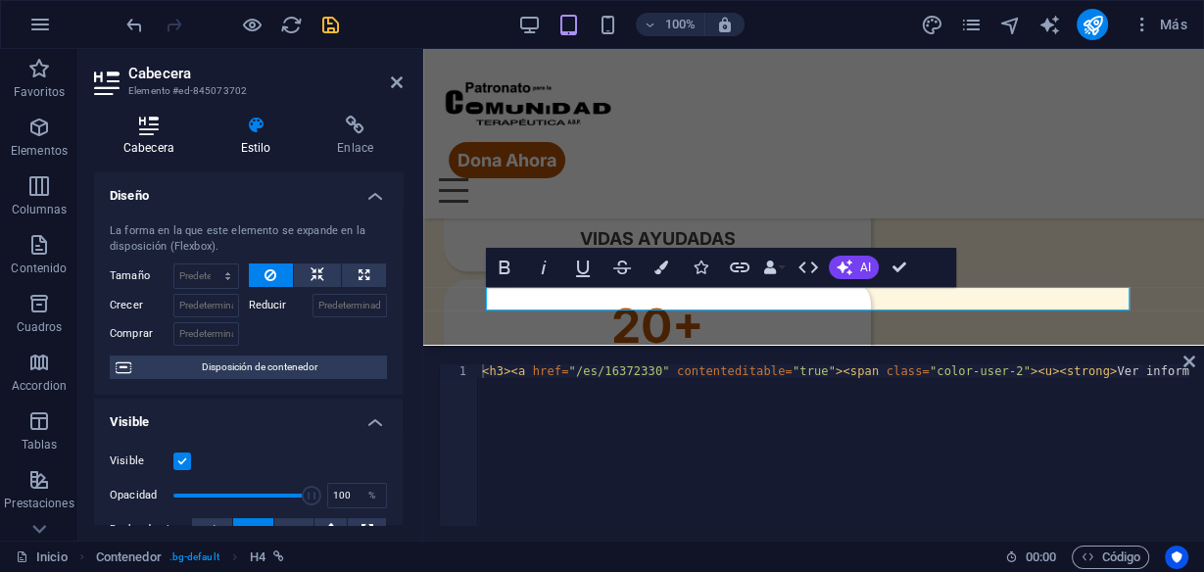
click at [166, 147] on h4 "Cabecera" at bounding box center [153, 136] width 118 height 41
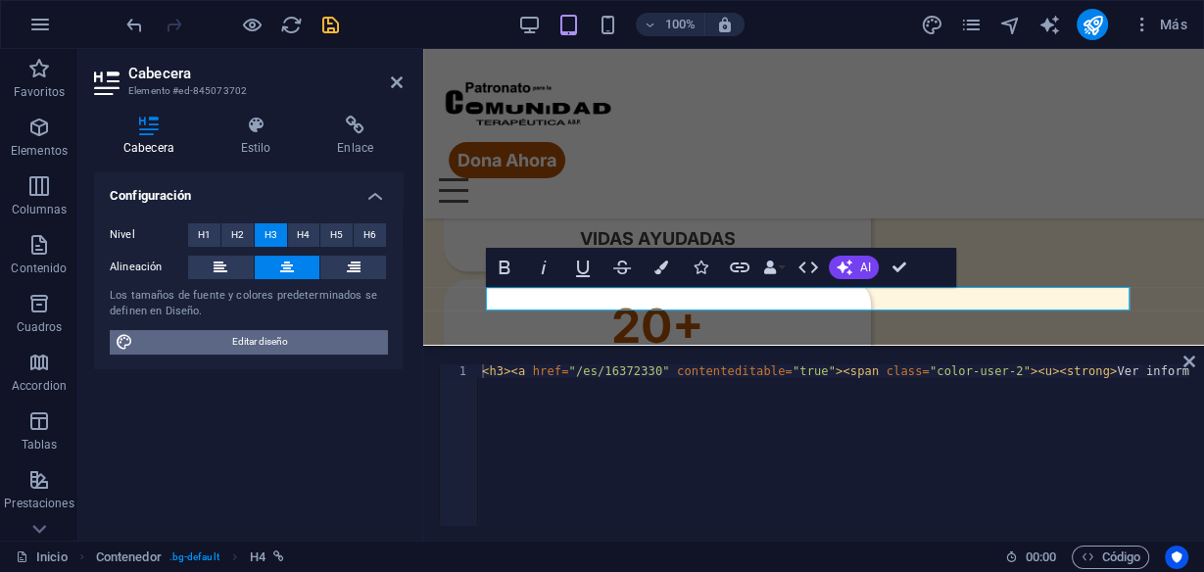
click at [227, 345] on span "Editar diseño" at bounding box center [260, 342] width 242 height 24
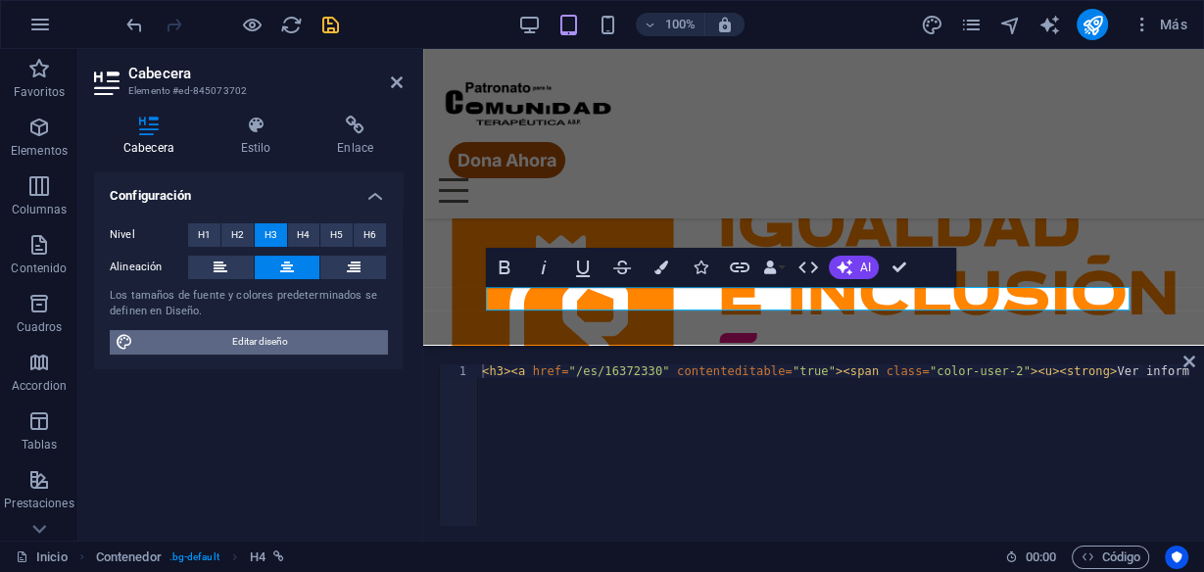
select select "rem"
select select "400"
select select "px"
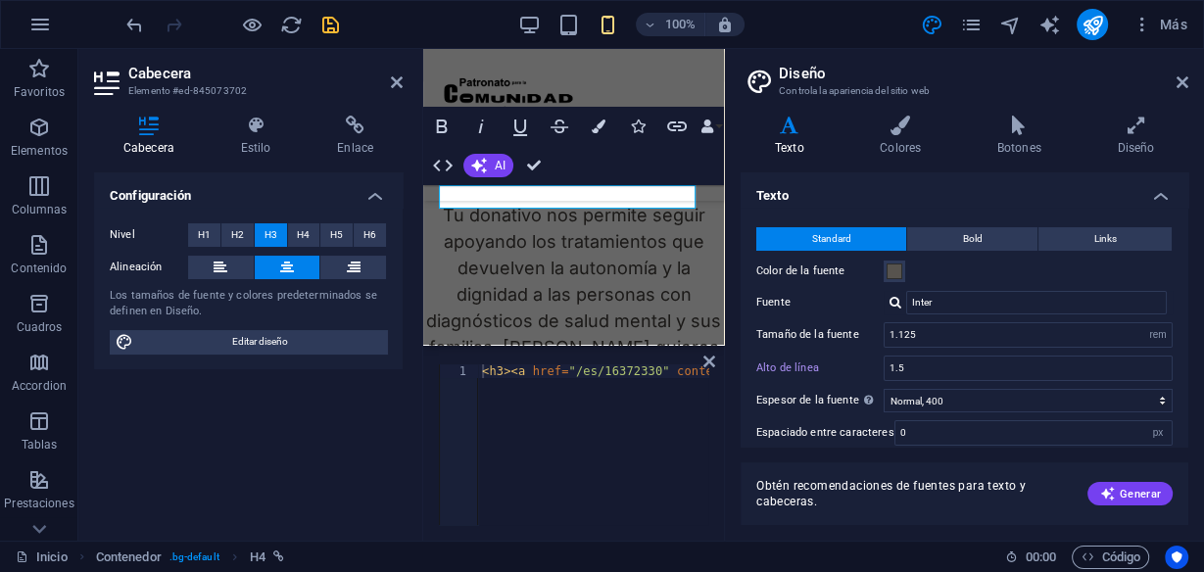
scroll to position [3943, 0]
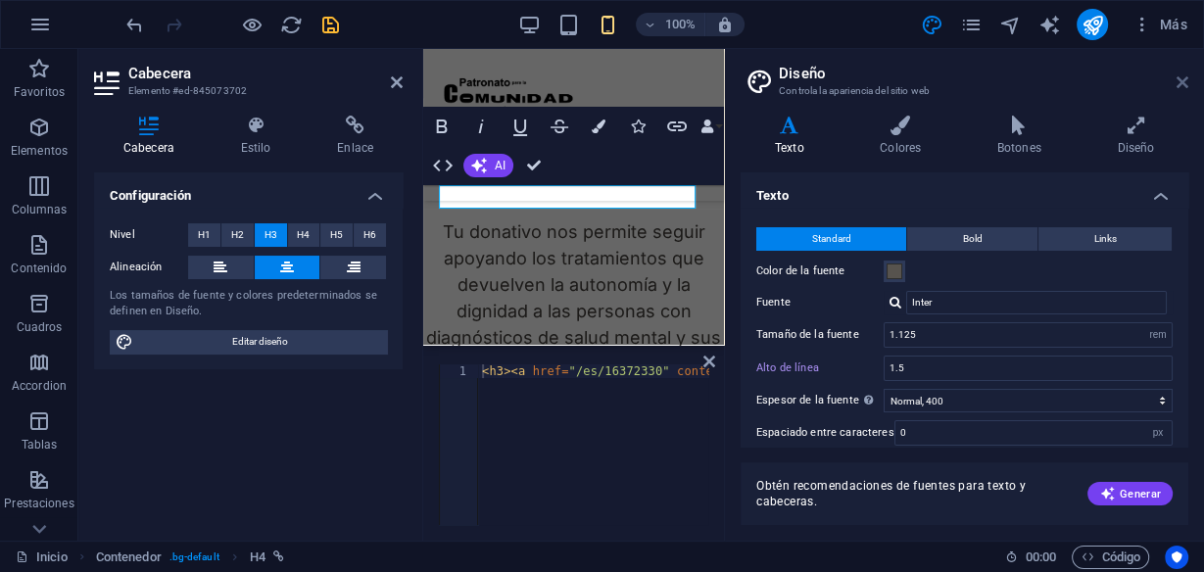
click at [1181, 89] on icon at bounding box center [1183, 82] width 12 height 16
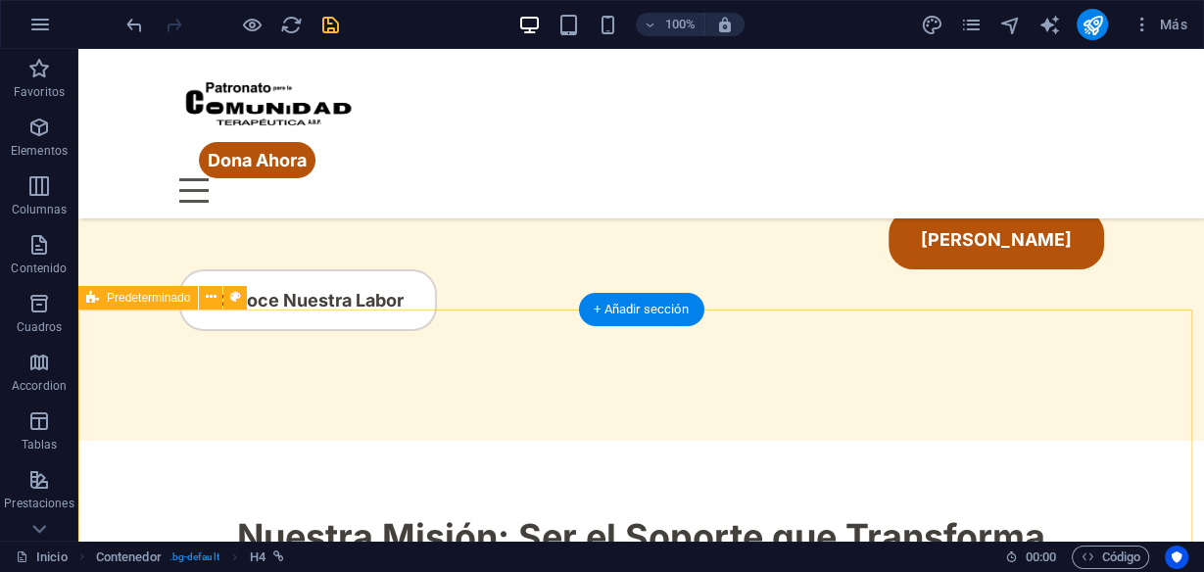
scroll to position [0, 0]
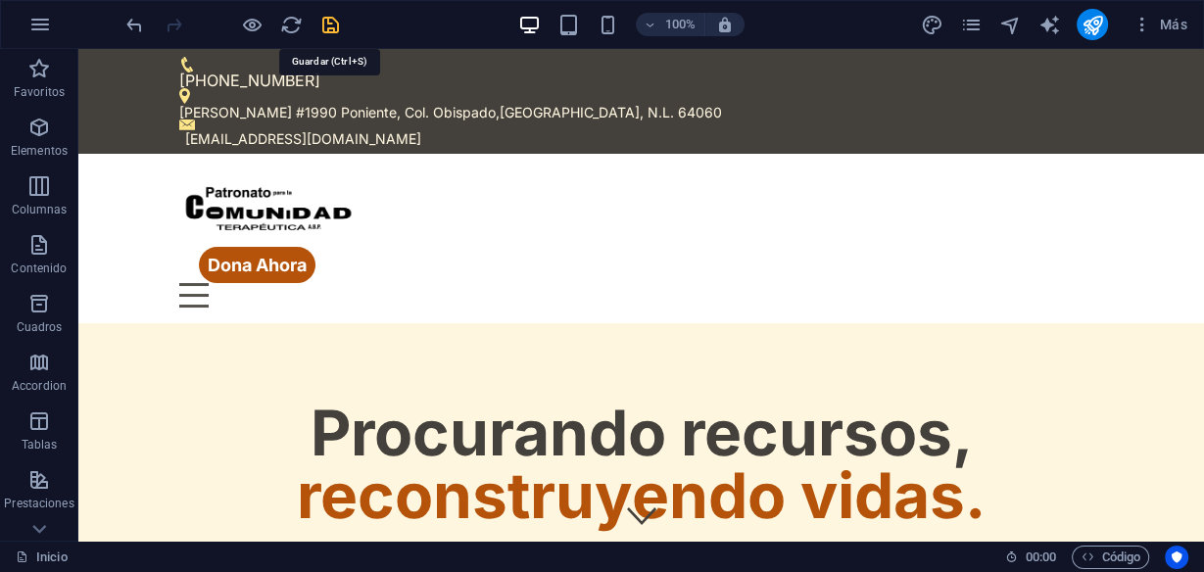
click at [328, 20] on icon "save" at bounding box center [330, 25] width 23 height 23
click at [1094, 38] on button "publish" at bounding box center [1092, 24] width 31 height 31
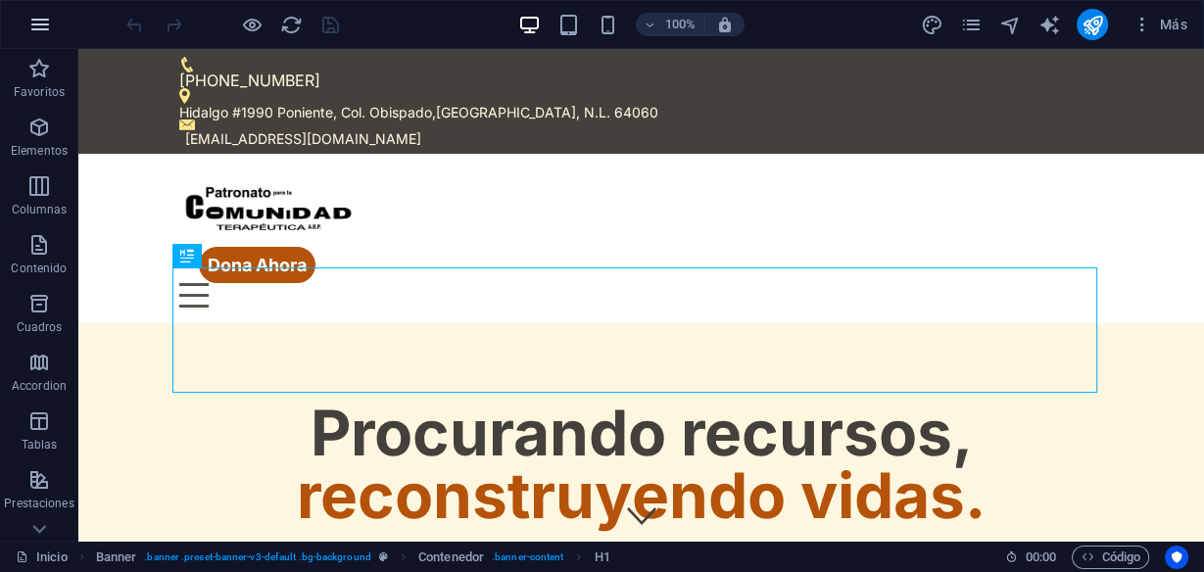
click at [35, 21] on icon "button" at bounding box center [40, 25] width 24 height 24
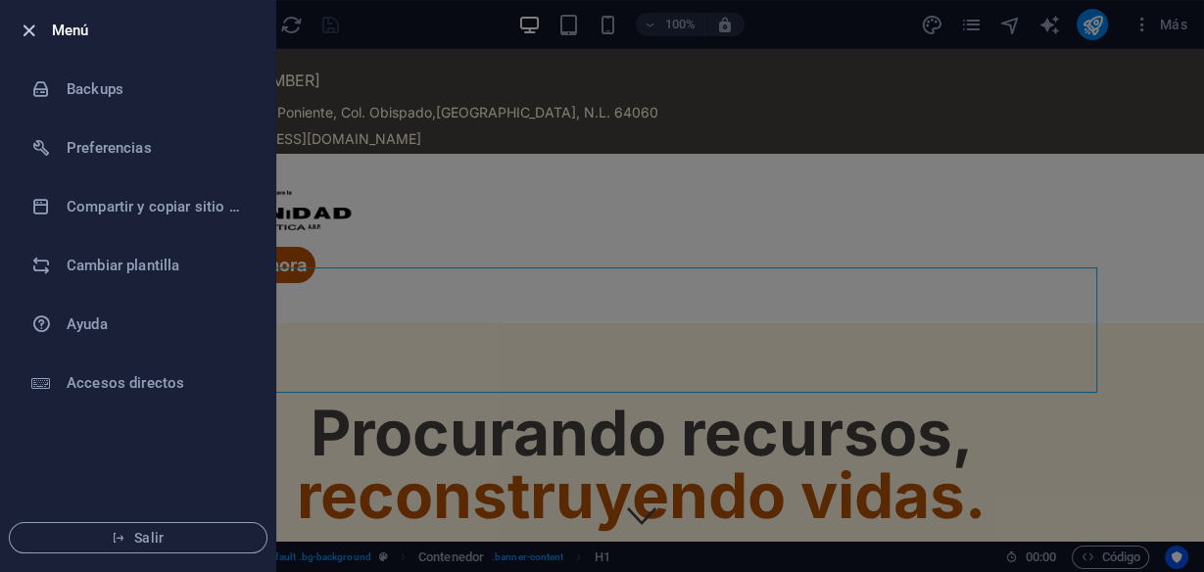
click at [21, 32] on icon "button" at bounding box center [29, 31] width 23 height 23
